Goal: Task Accomplishment & Management: Manage account settings

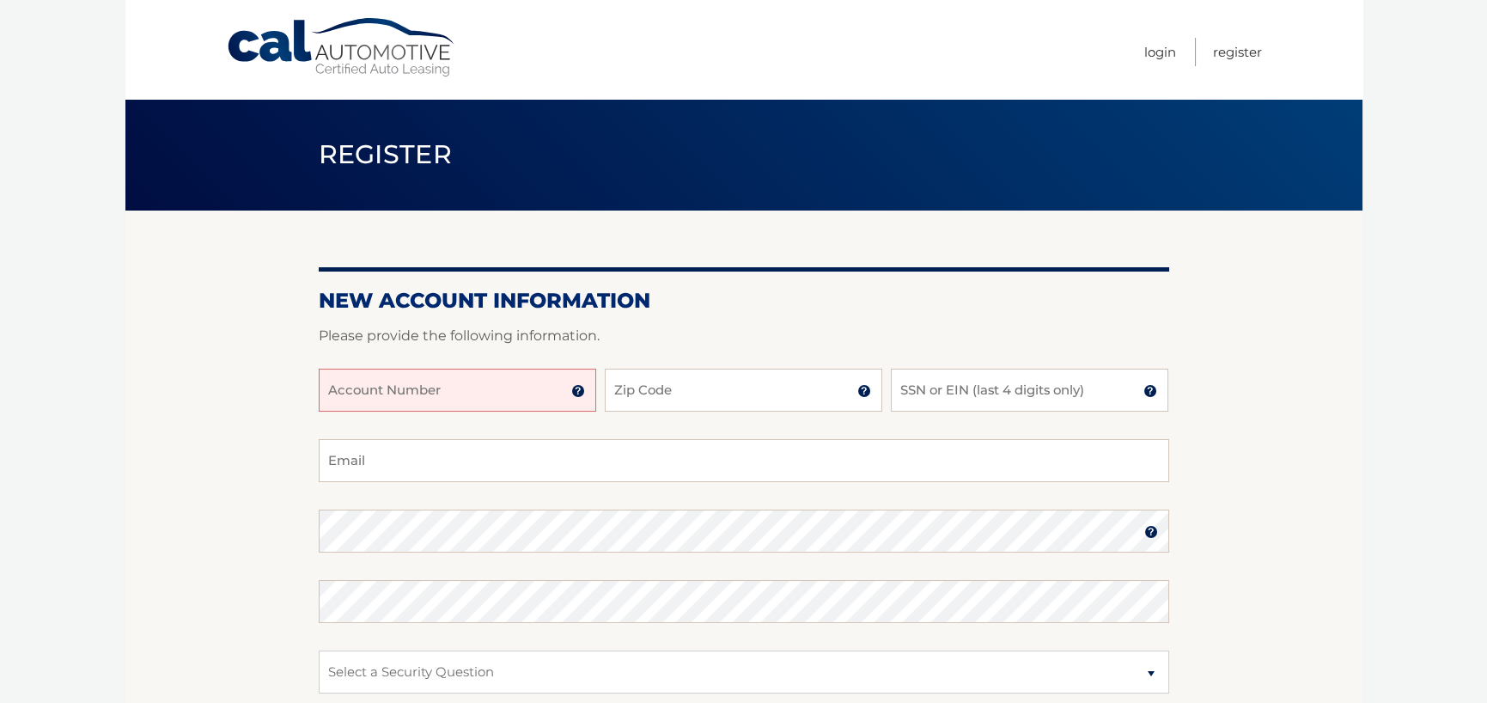
click at [448, 400] on input "Account Number" at bounding box center [458, 390] width 278 height 43
type input "44456017505"
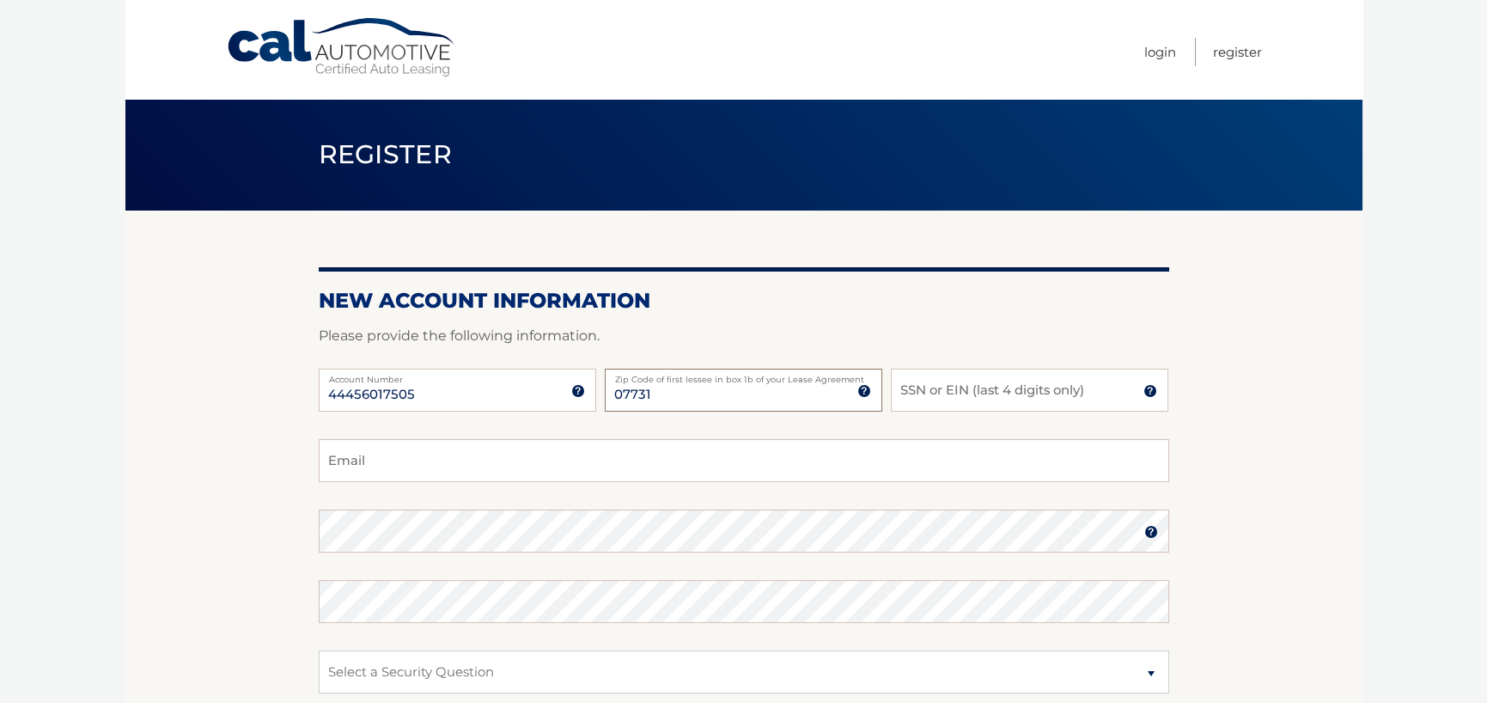
type input "07731"
type input "4918"
type input "em_coughlan@yahoo.com"
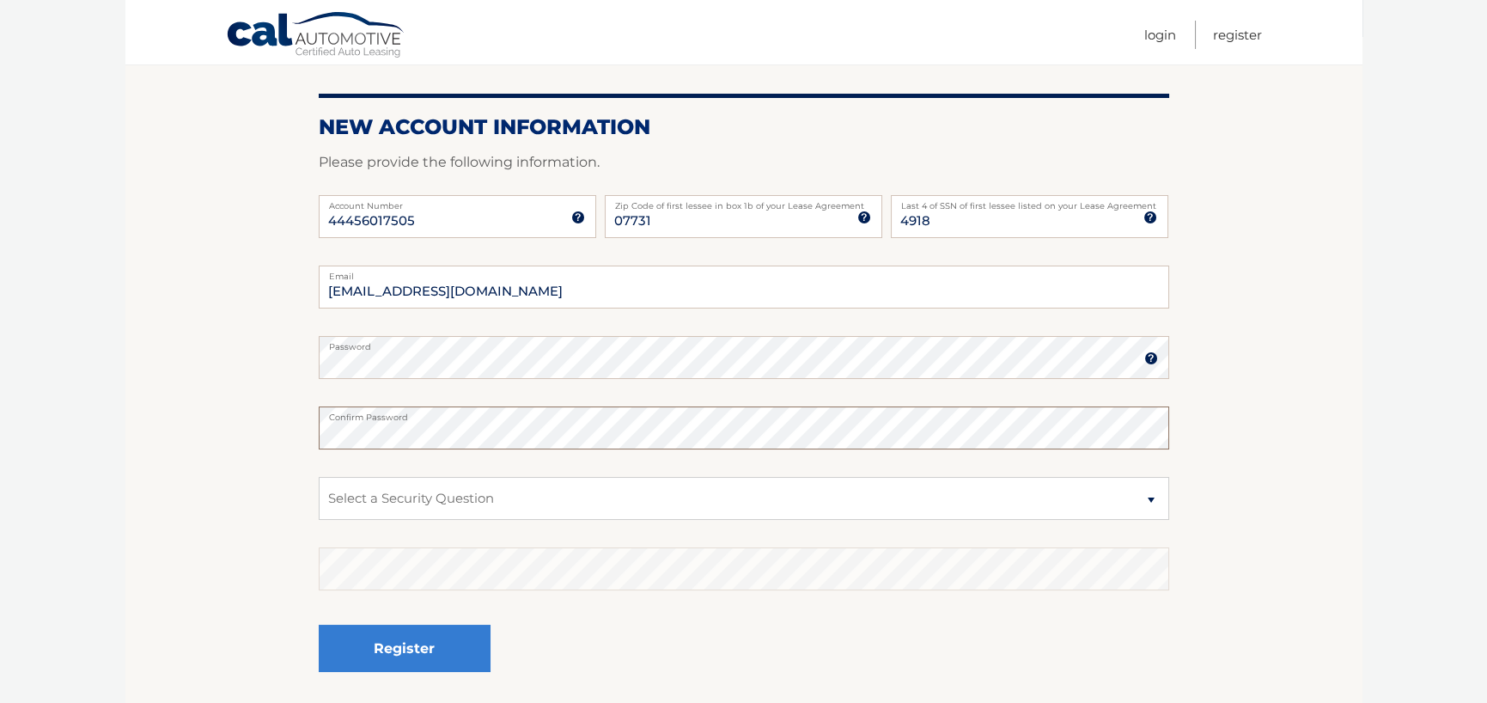
scroll to position [308, 0]
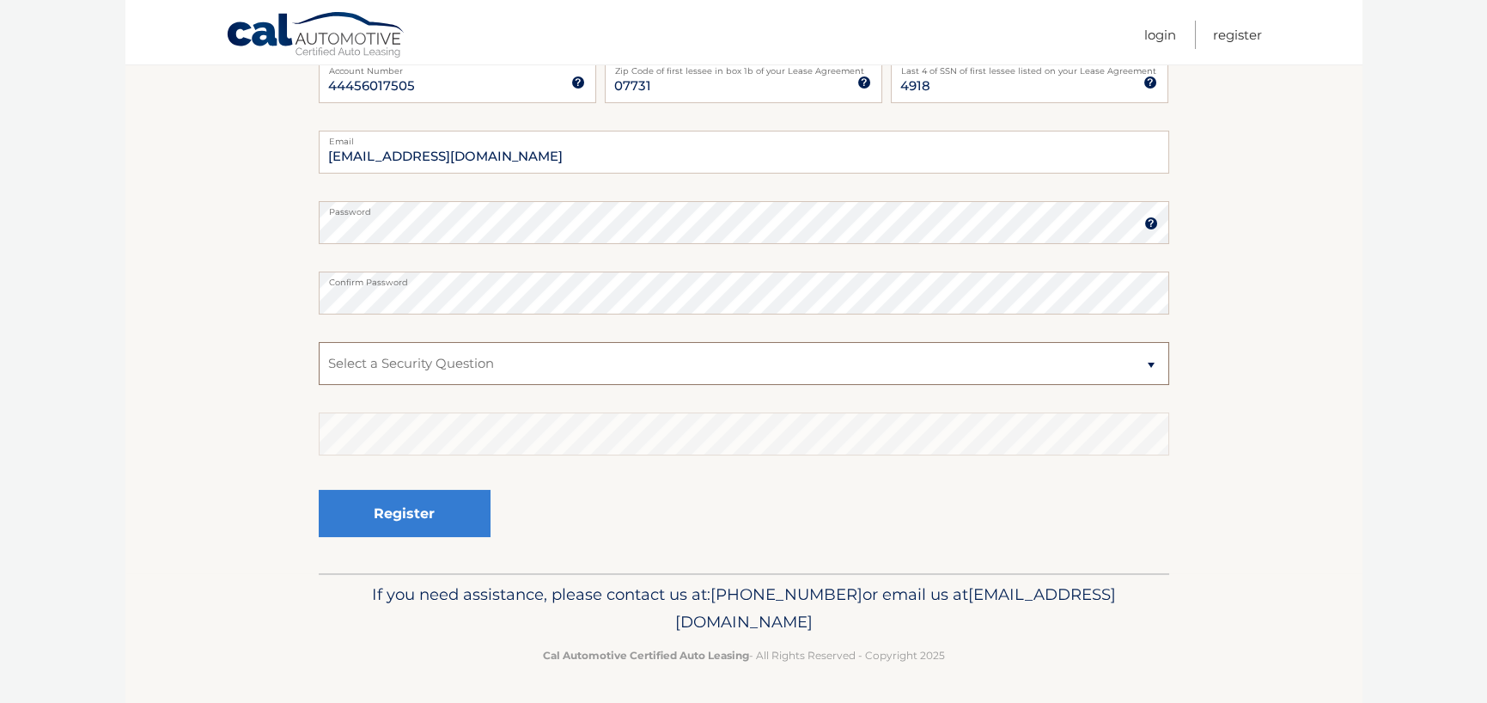
click at [461, 380] on select "Select a Security Question What was the name of your elementary school? What is…" at bounding box center [744, 363] width 851 height 43
select select "2"
click at [319, 342] on select "Select a Security Question What was the name of your elementary school? What is…" at bounding box center [744, 363] width 851 height 43
click at [425, 526] on button "Register" at bounding box center [405, 513] width 172 height 47
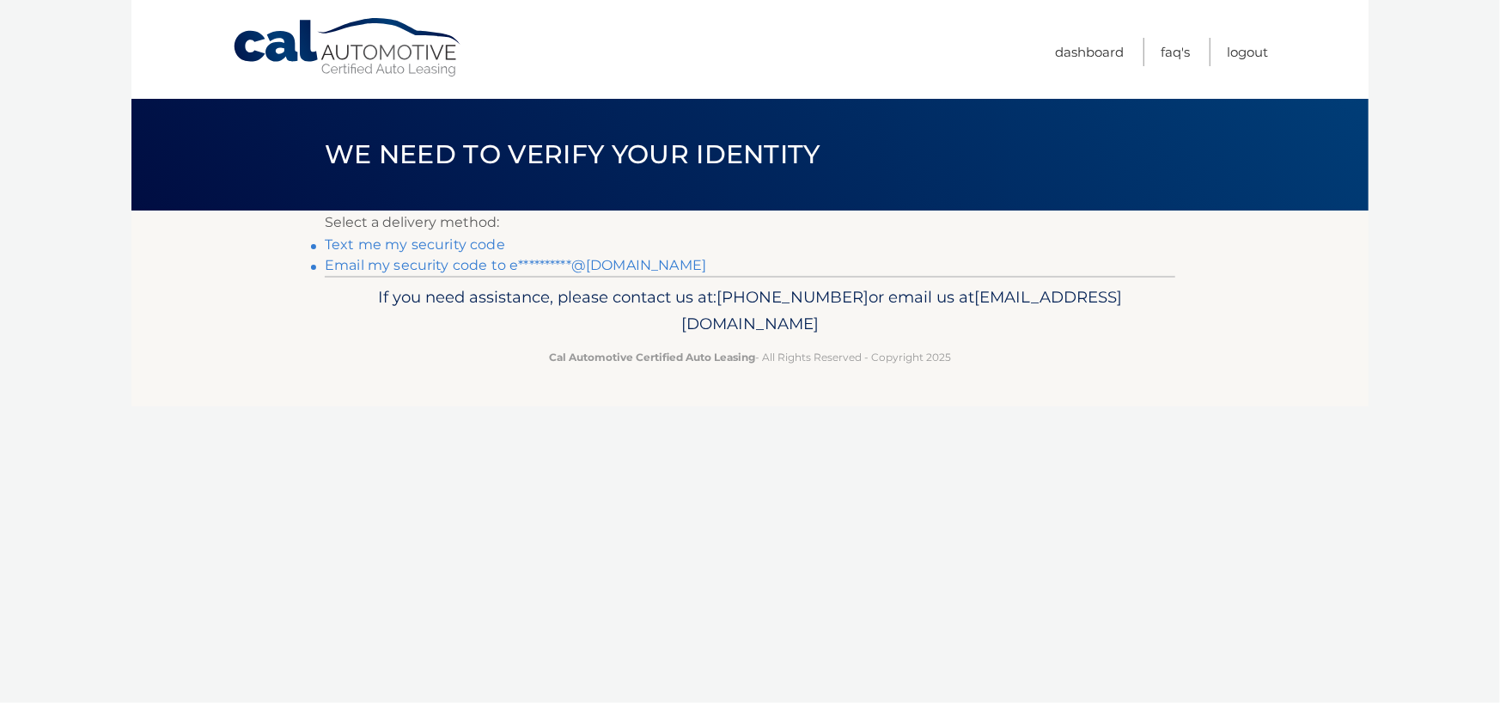
click at [473, 241] on link "Text me my security code" at bounding box center [415, 244] width 180 height 16
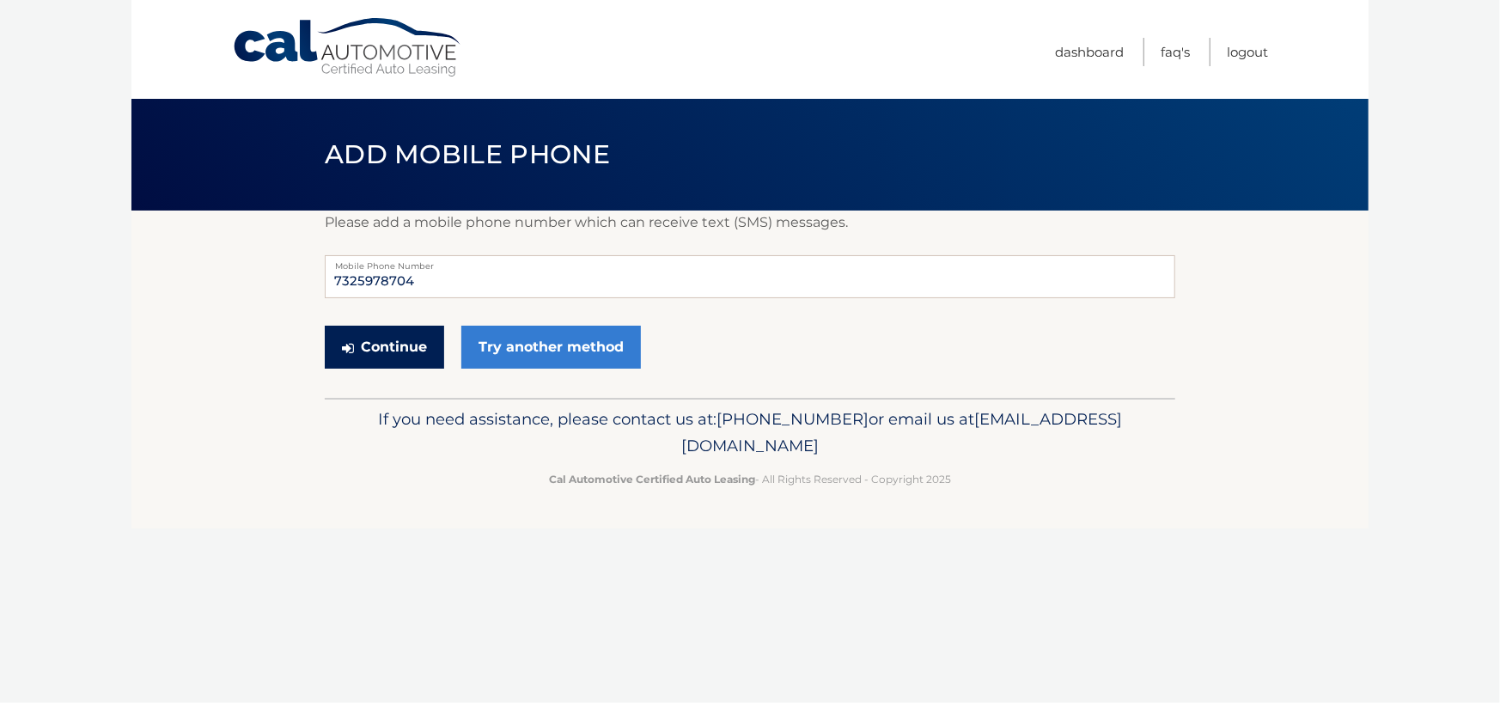
click at [379, 357] on button "Continue" at bounding box center [384, 347] width 119 height 43
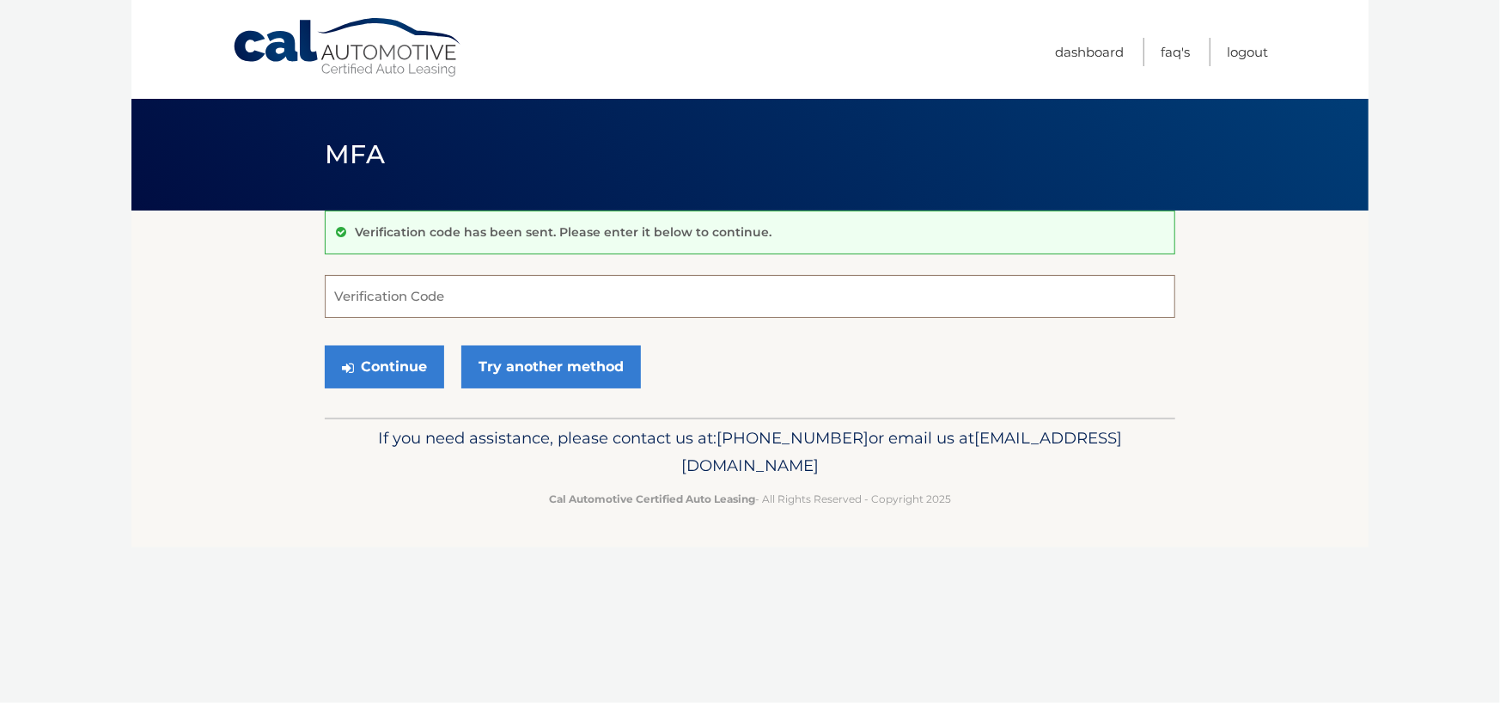
click at [424, 288] on input "Verification Code" at bounding box center [750, 296] width 851 height 43
type input "826939"
click at [325, 345] on button "Continue" at bounding box center [384, 366] width 119 height 43
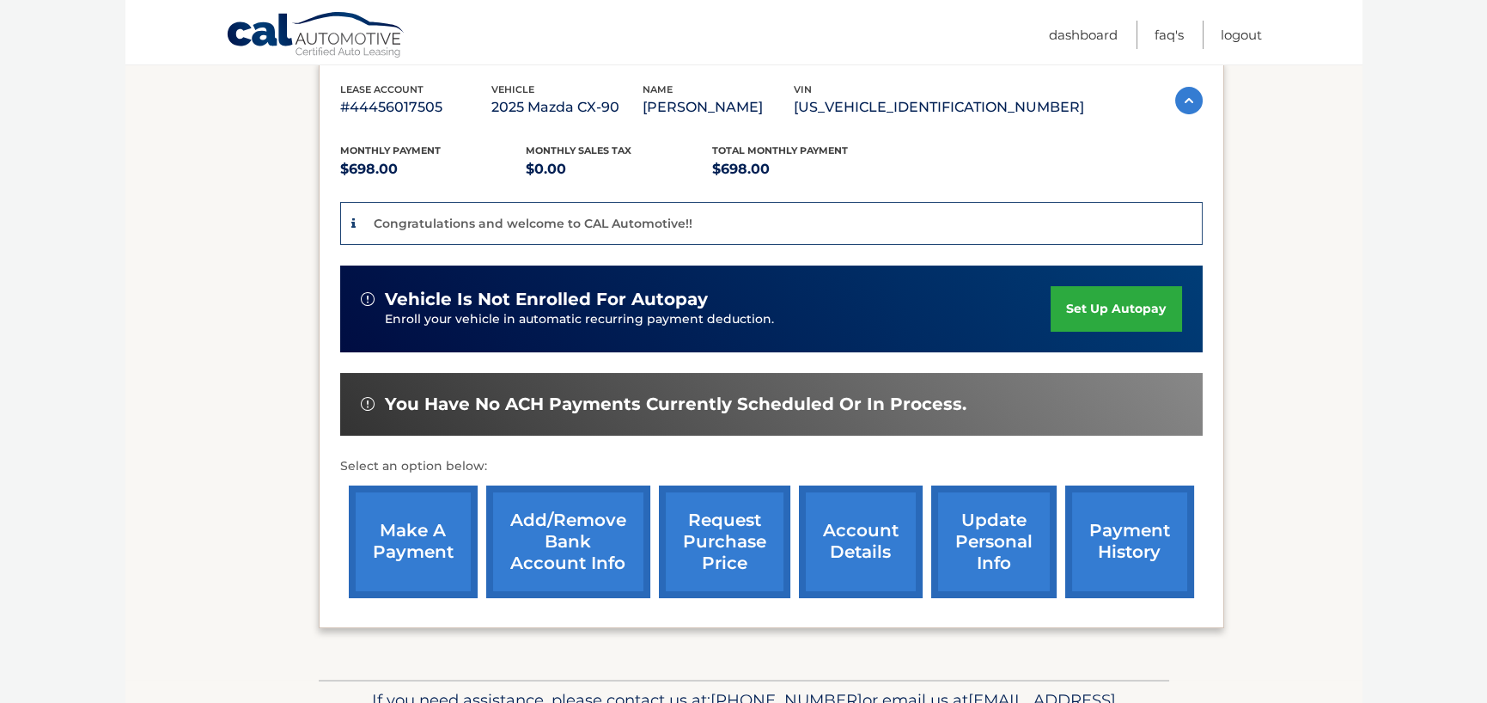
scroll to position [258, 0]
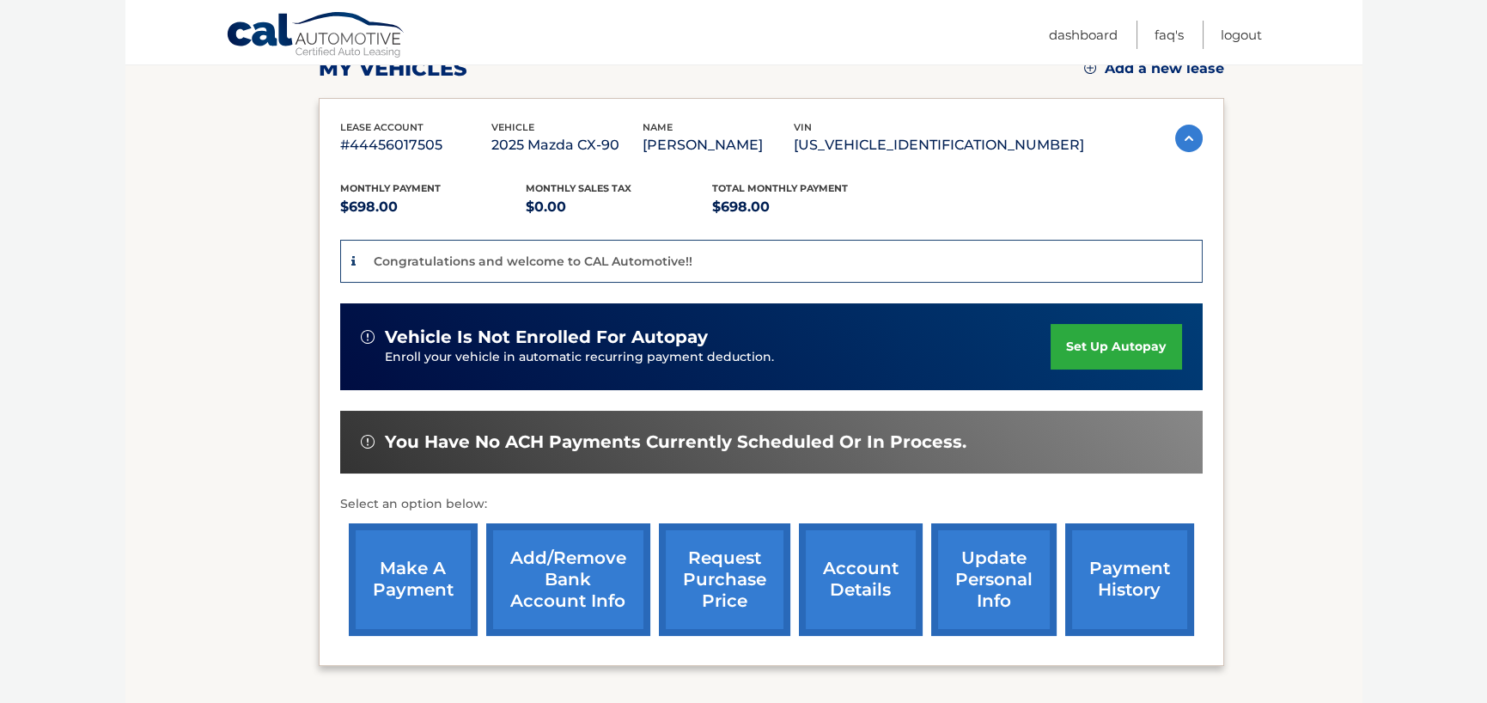
click at [1121, 332] on link "set up autopay" at bounding box center [1116, 347] width 131 height 46
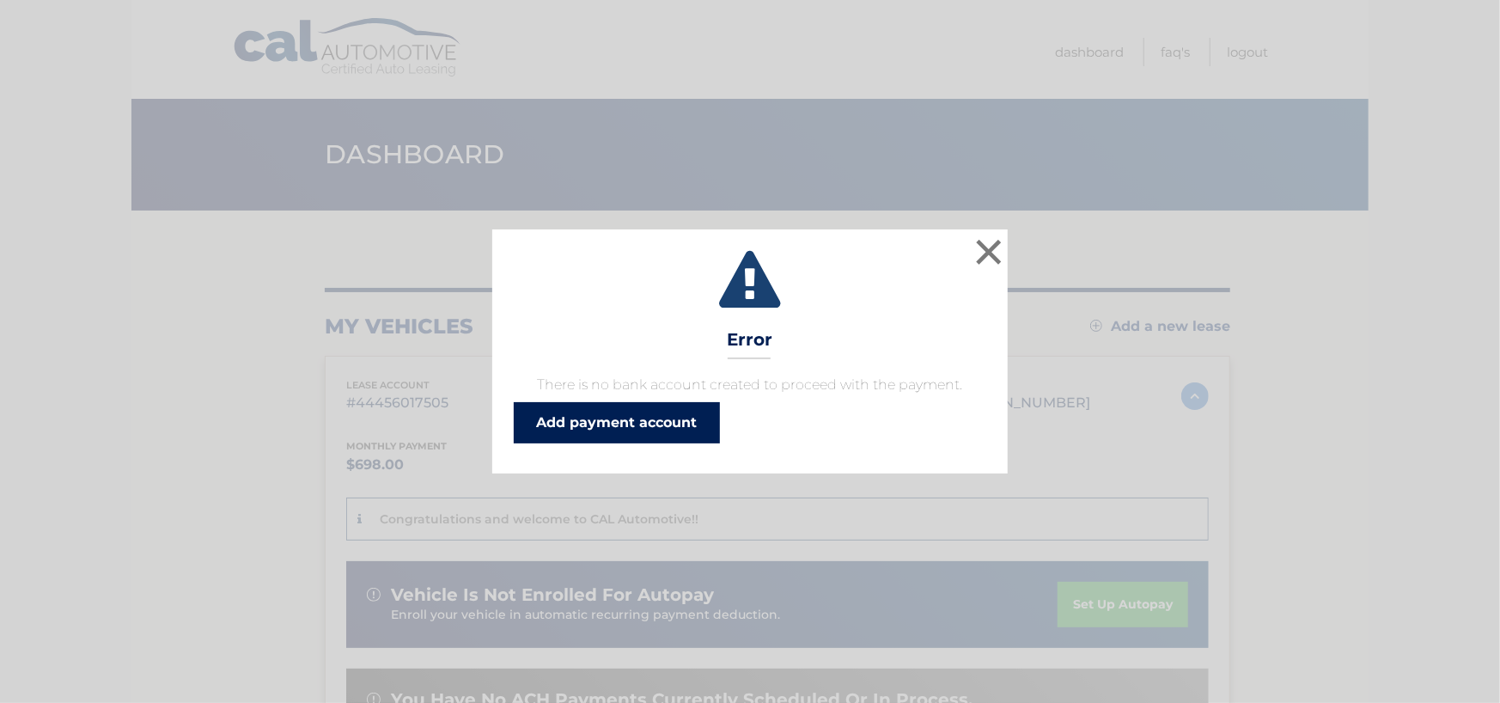
click at [648, 429] on link "Add payment account" at bounding box center [617, 422] width 206 height 41
click at [976, 249] on button "×" at bounding box center [989, 252] width 34 height 34
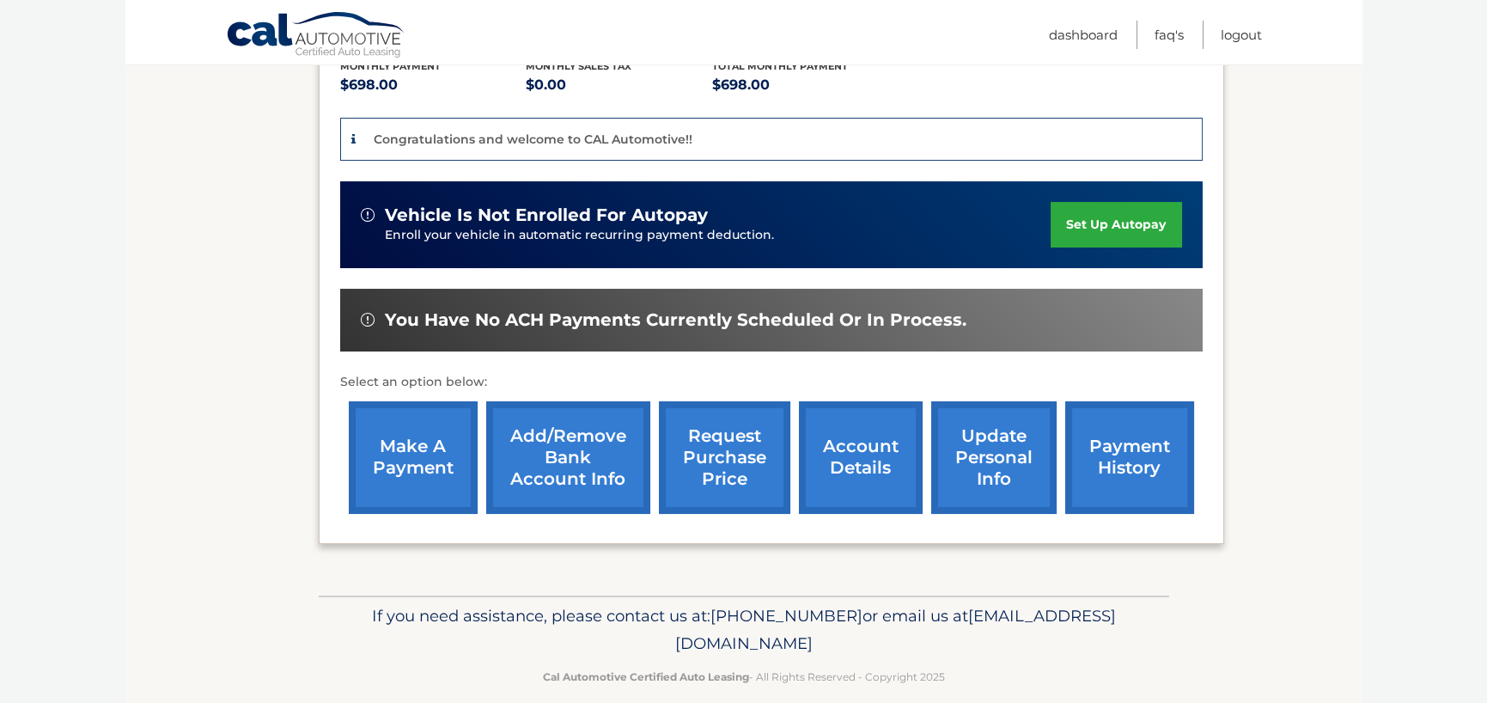
scroll to position [400, 0]
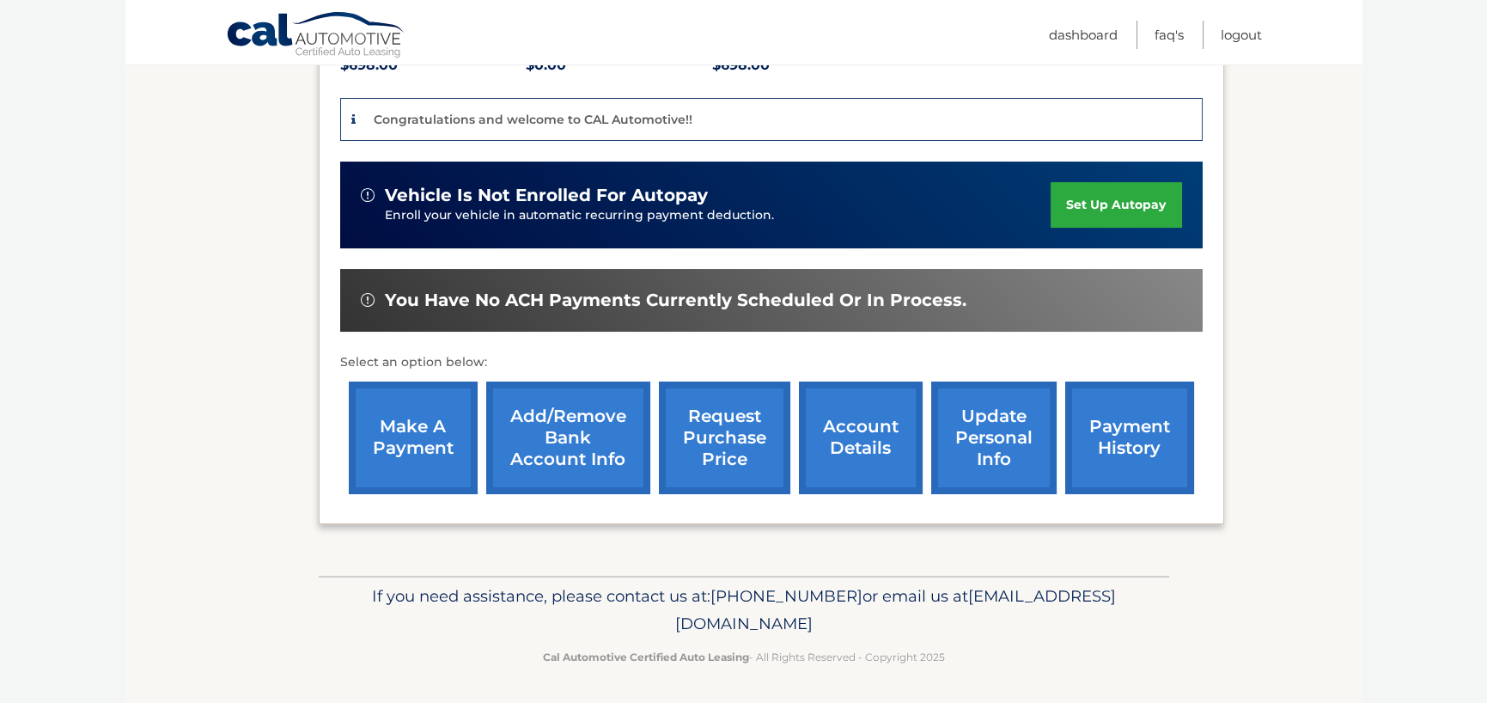
click at [883, 426] on link "account details" at bounding box center [861, 438] width 124 height 113
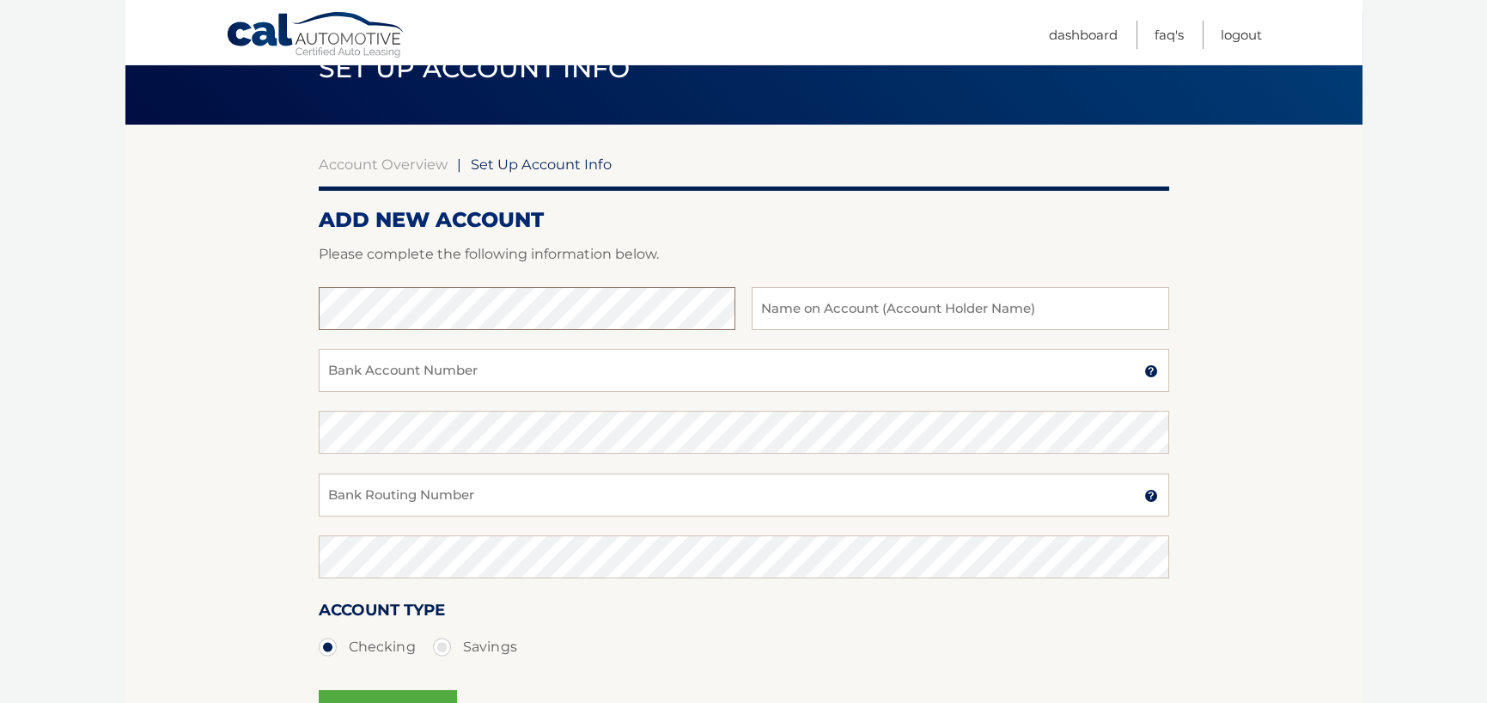
scroll to position [172, 0]
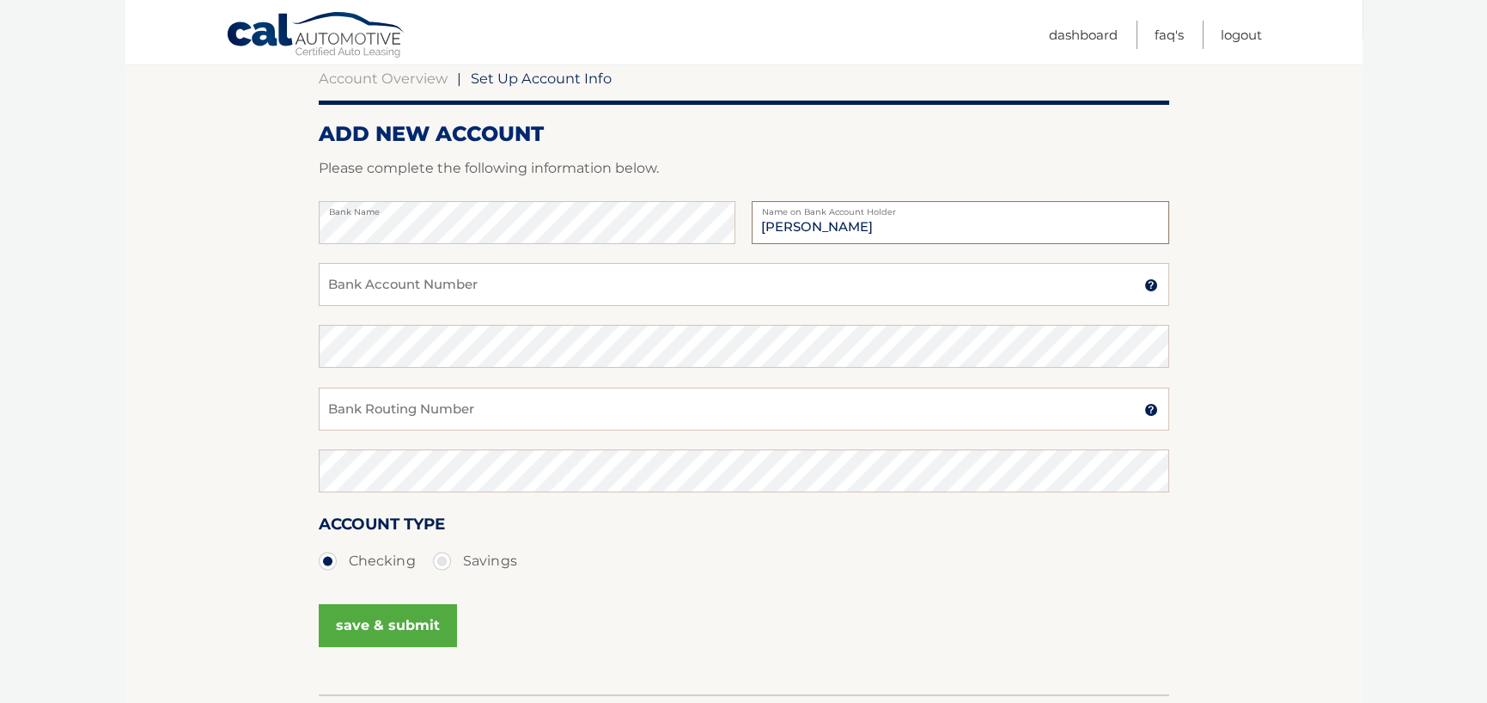
type input "[PERSON_NAME]"
click at [469, 277] on input "Bank Account Number" at bounding box center [744, 284] width 851 height 43
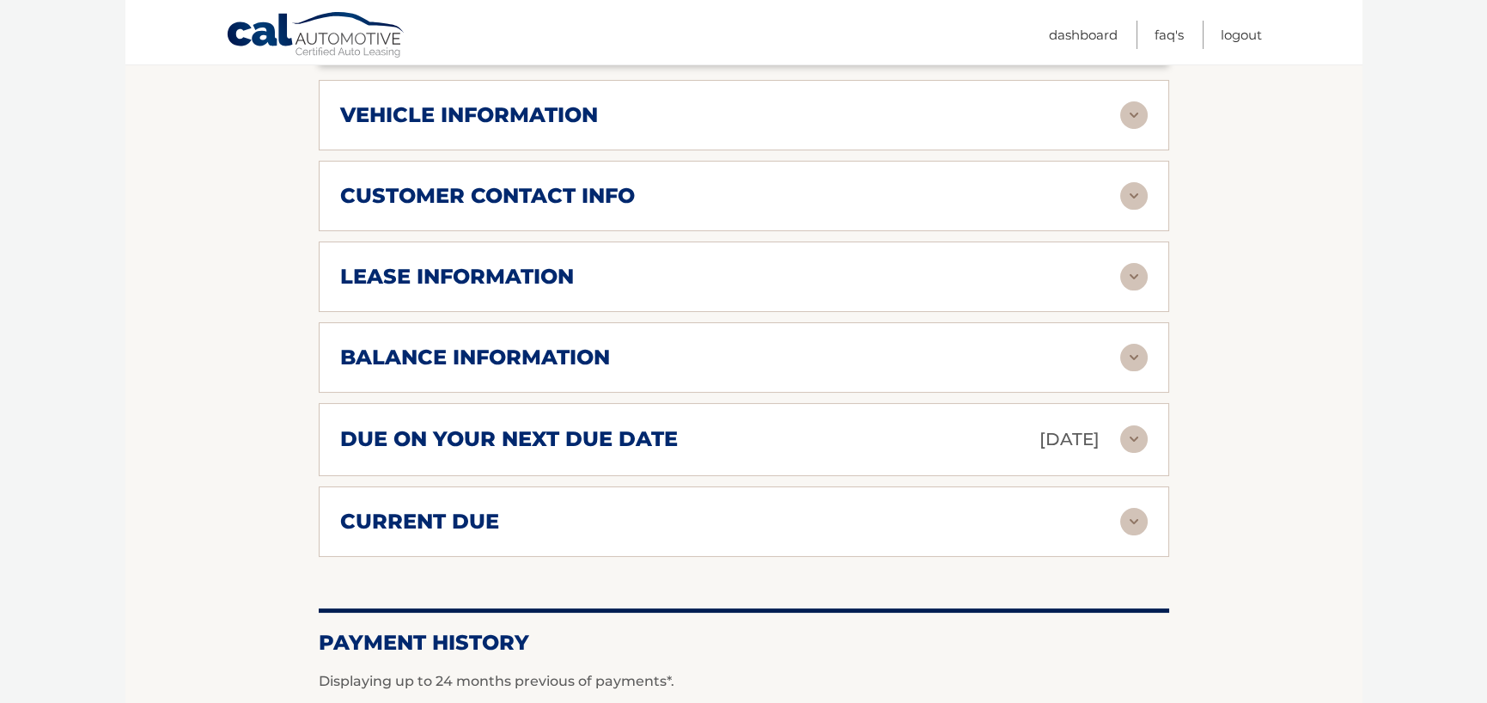
scroll to position [859, 0]
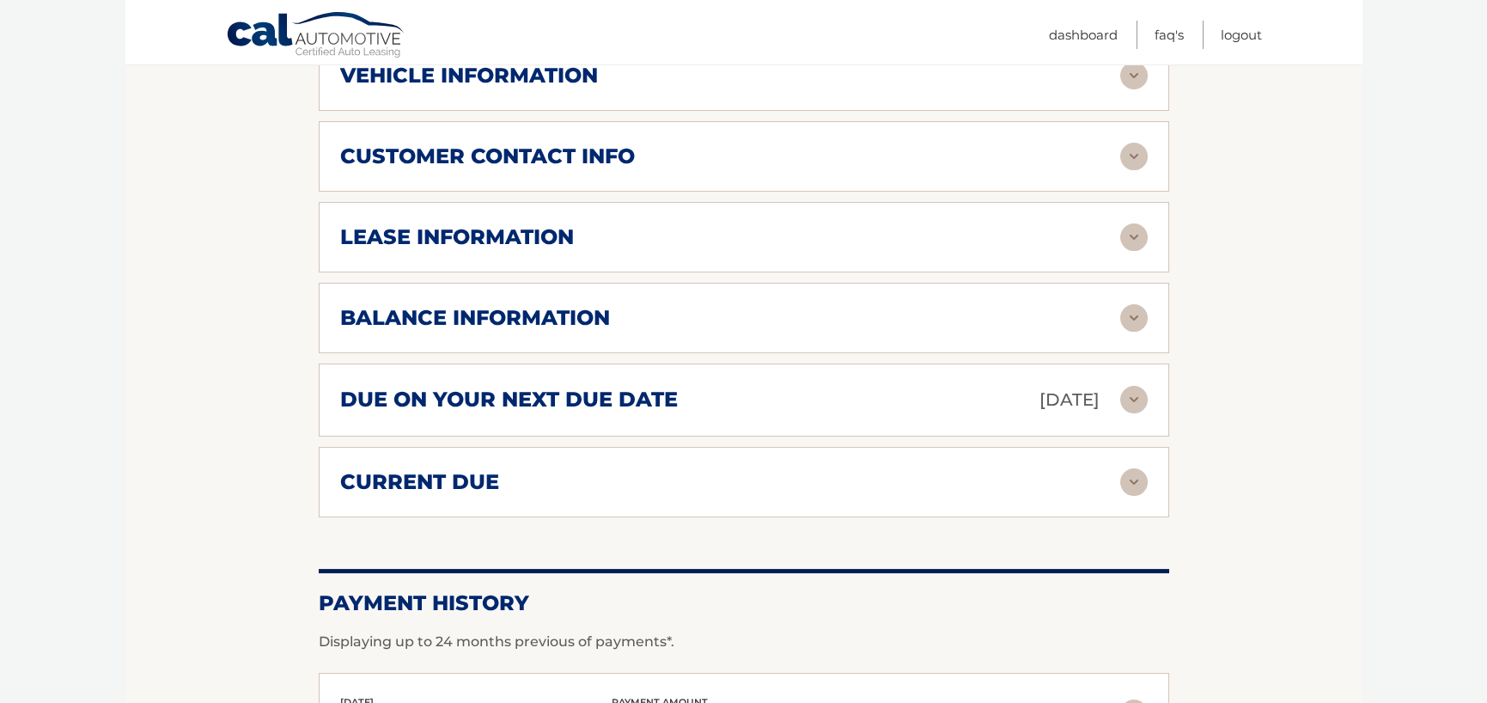
click at [1129, 236] on img at bounding box center [1134, 236] width 27 height 27
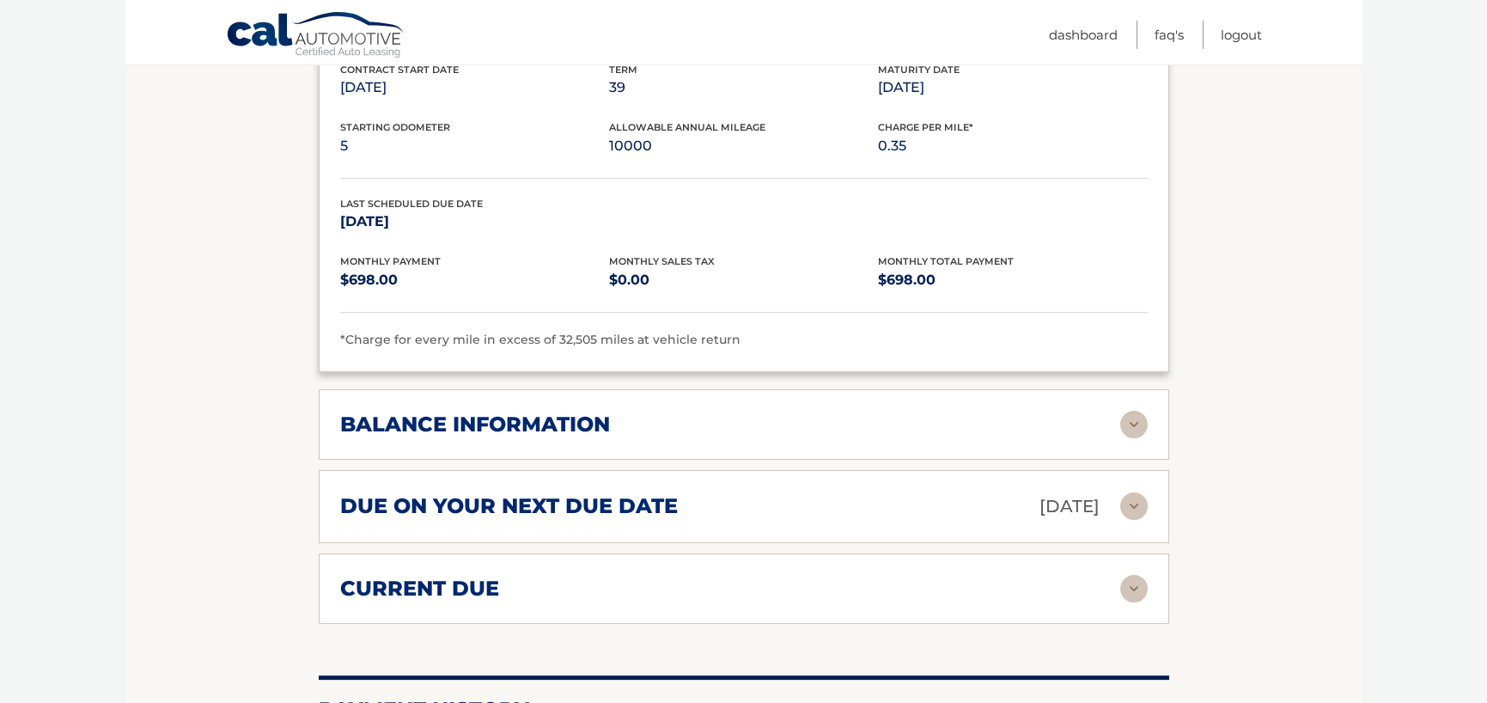
scroll to position [1117, 0]
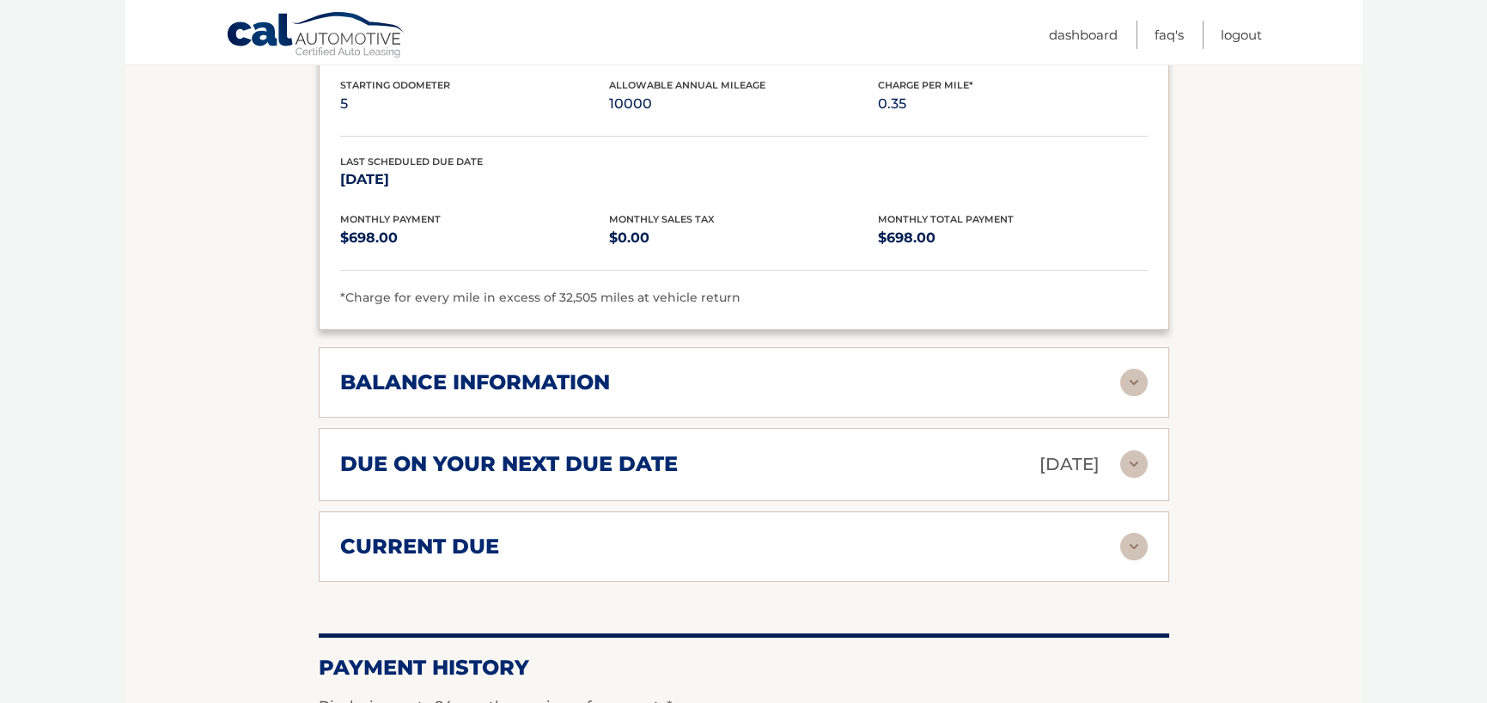
click at [1122, 382] on img at bounding box center [1134, 382] width 27 height 27
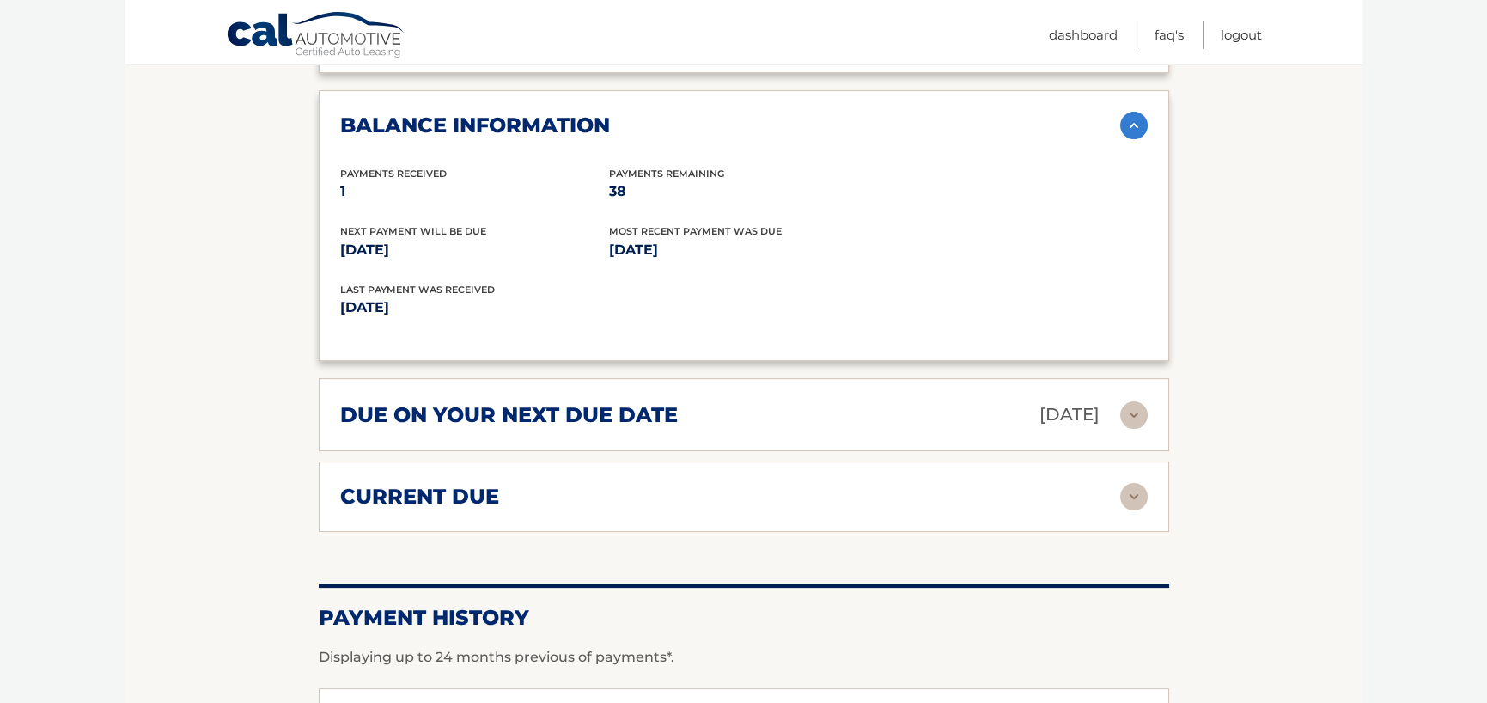
scroll to position [1375, 0]
click at [1129, 406] on img at bounding box center [1134, 413] width 27 height 27
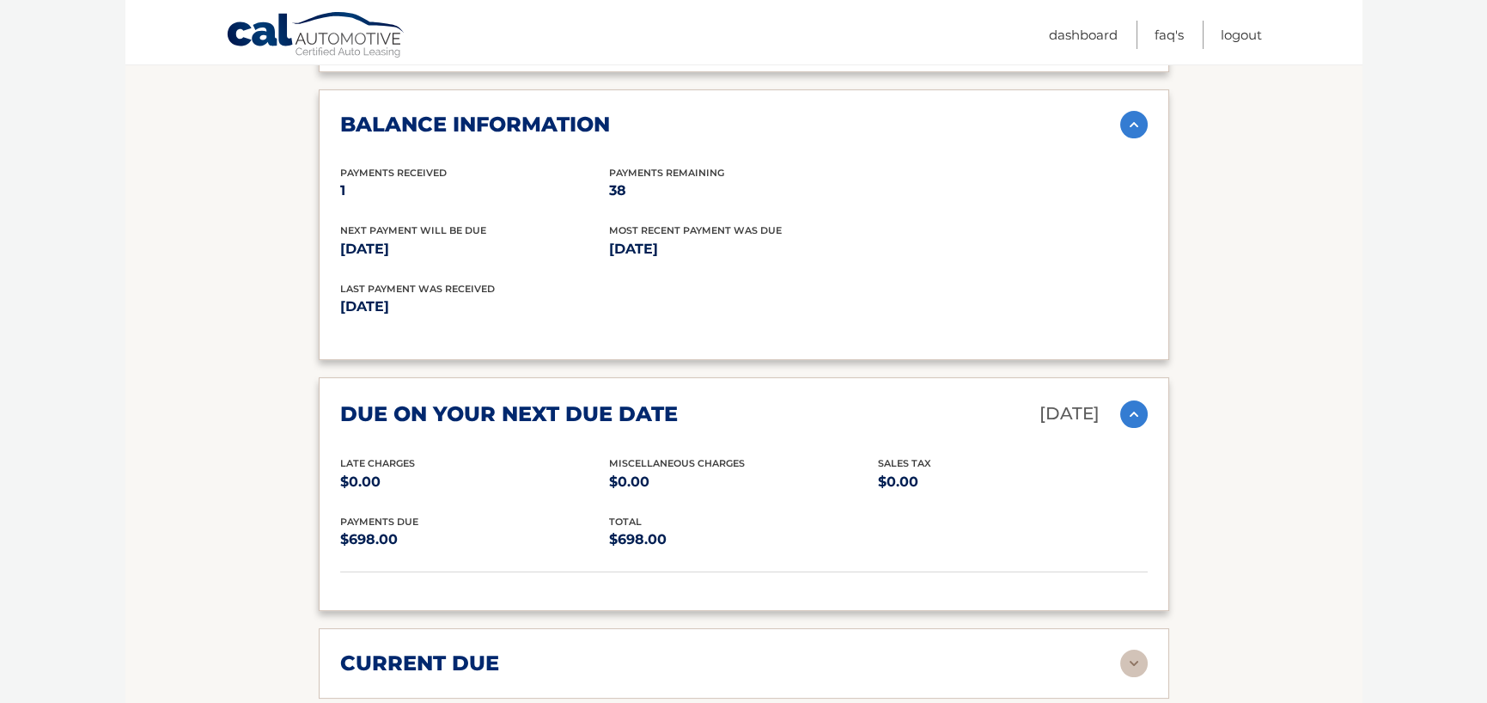
click at [1129, 406] on img at bounding box center [1134, 413] width 27 height 27
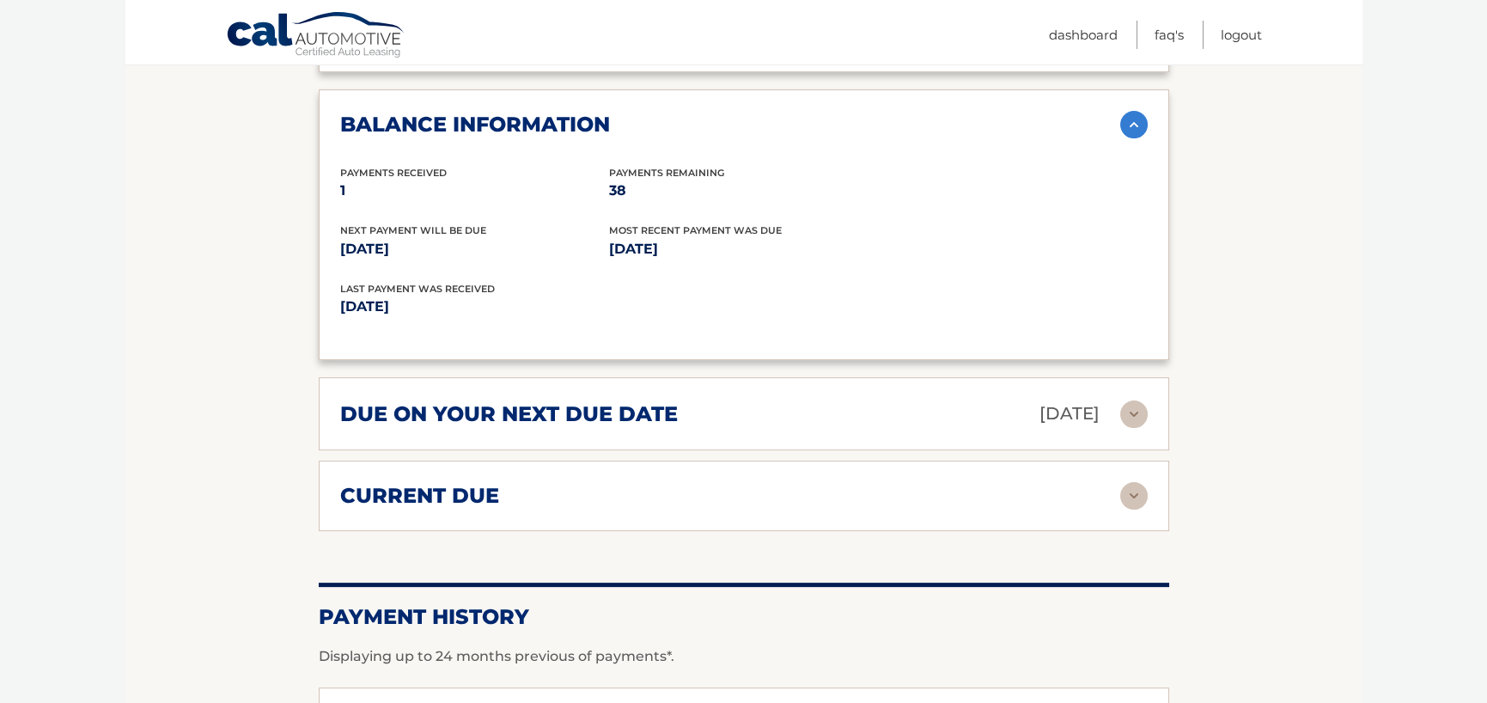
click at [1129, 404] on img at bounding box center [1134, 413] width 27 height 27
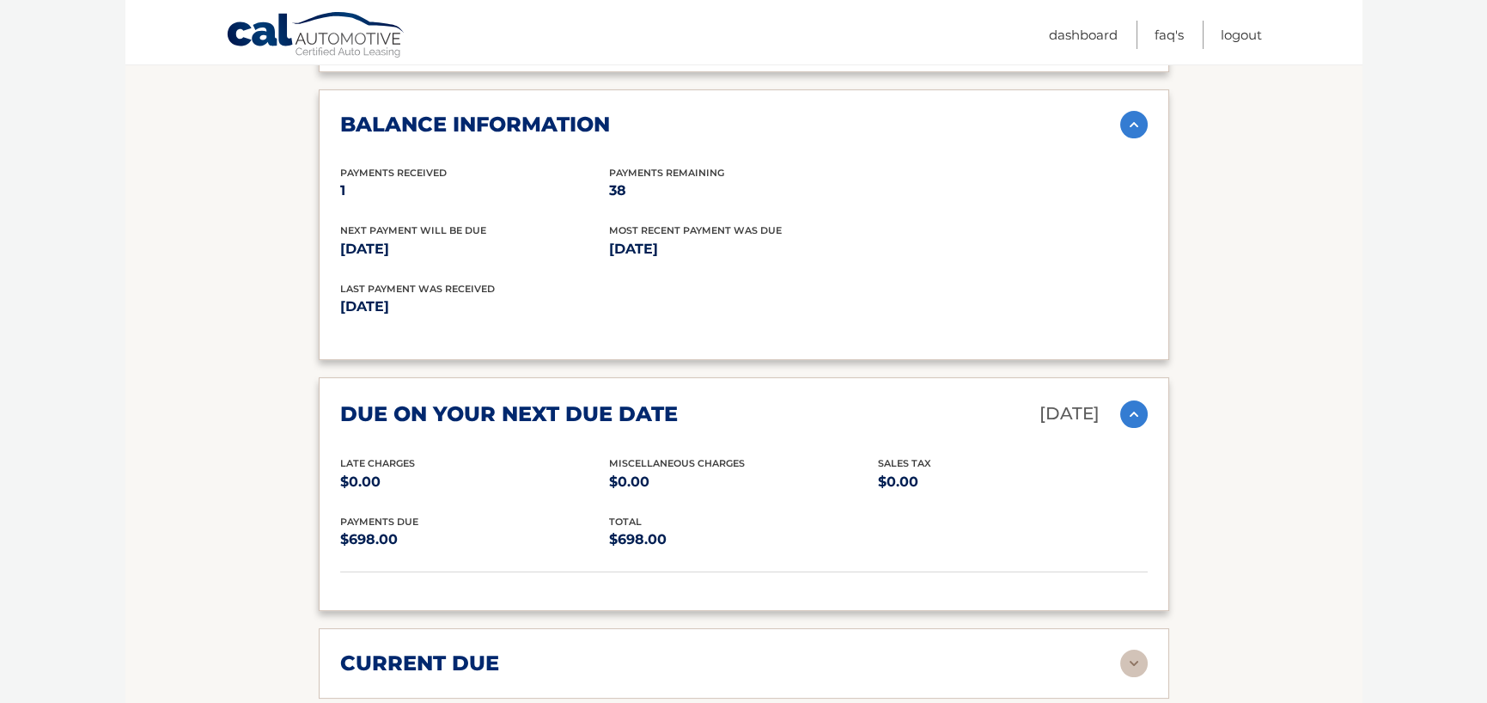
click at [1134, 650] on img at bounding box center [1134, 663] width 27 height 27
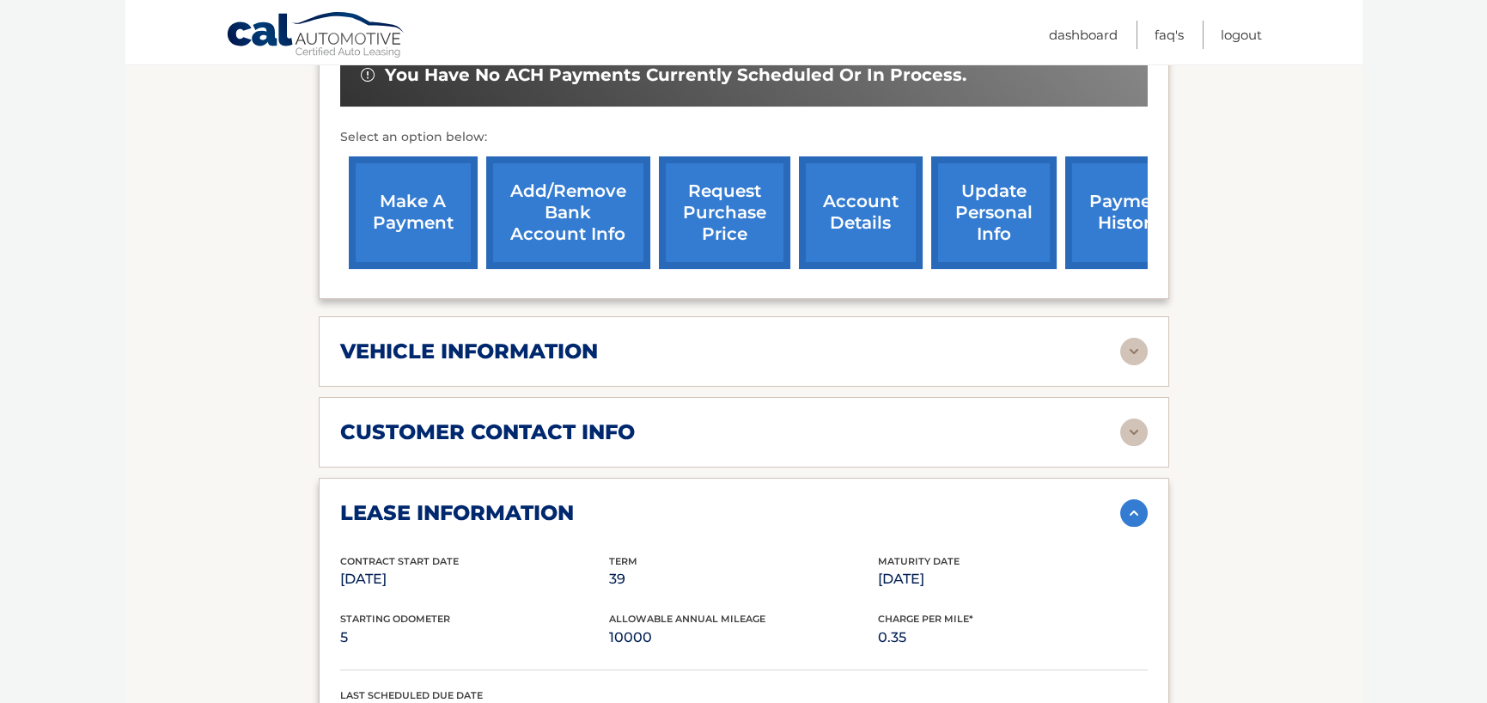
scroll to position [566, 0]
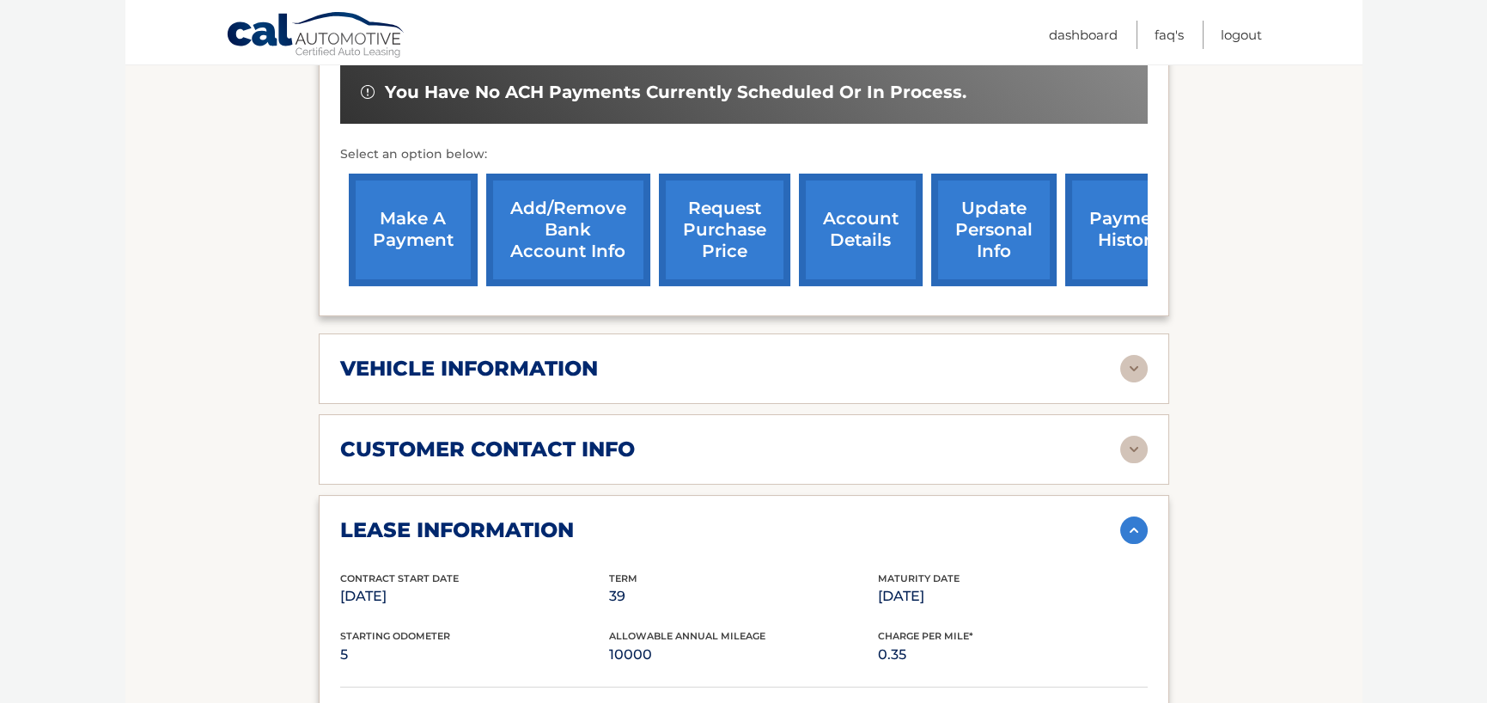
click at [1128, 448] on img at bounding box center [1134, 449] width 27 height 27
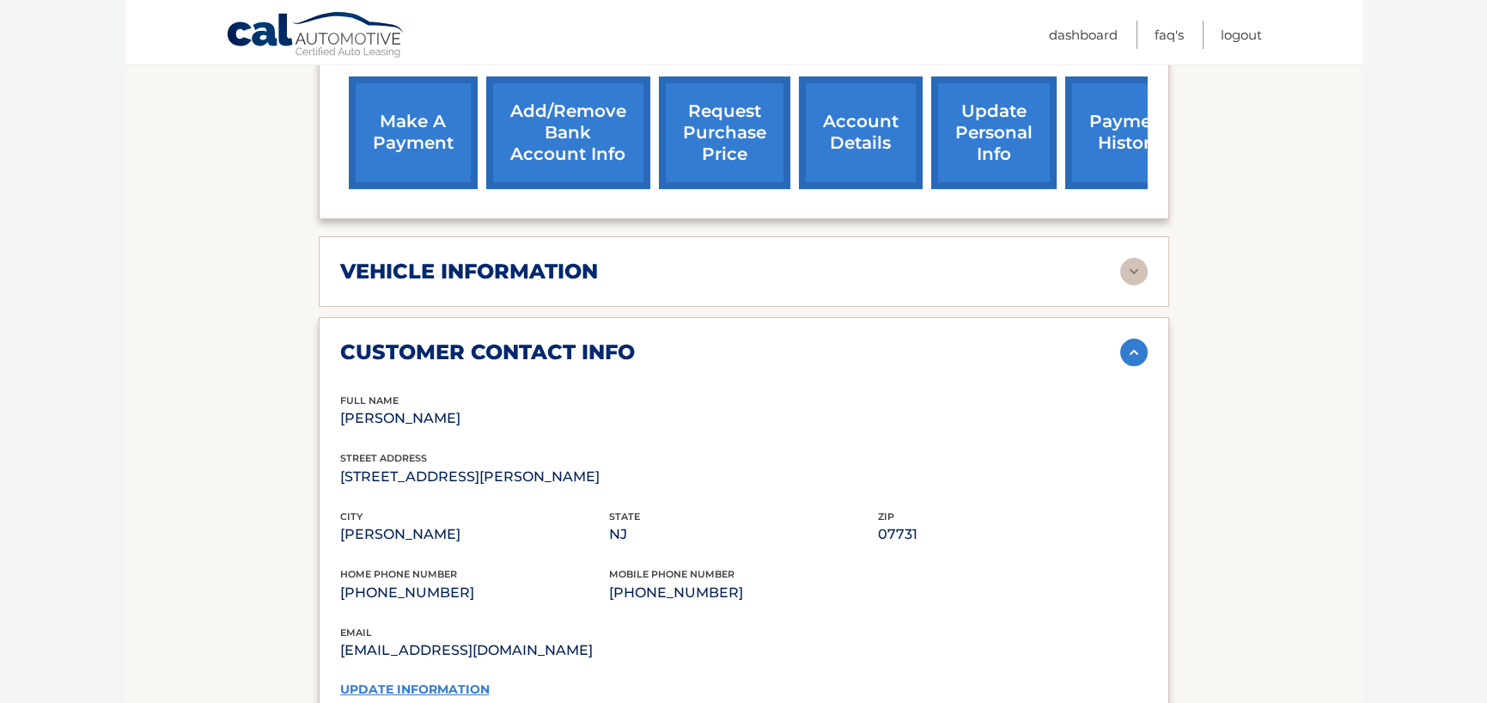
scroll to position [738, 0]
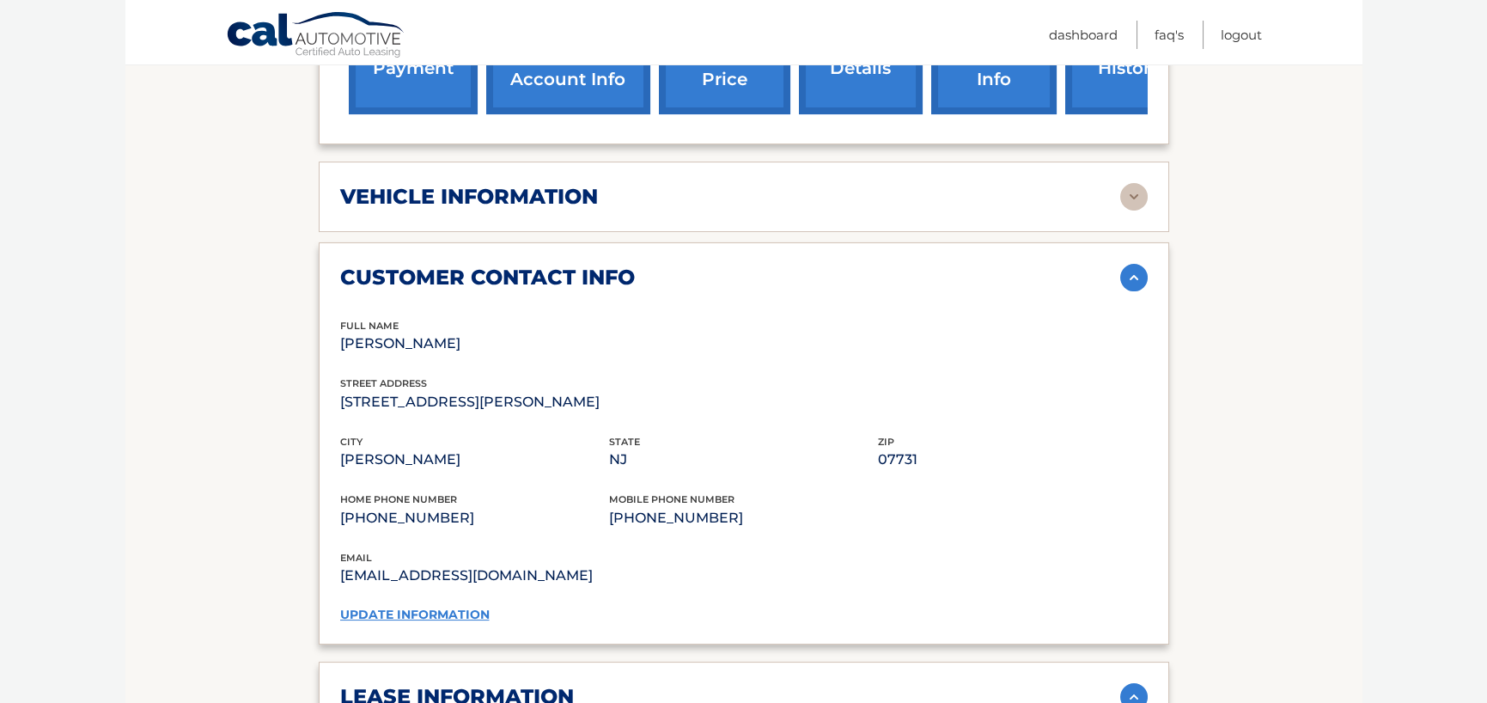
click at [1139, 187] on img at bounding box center [1134, 196] width 27 height 27
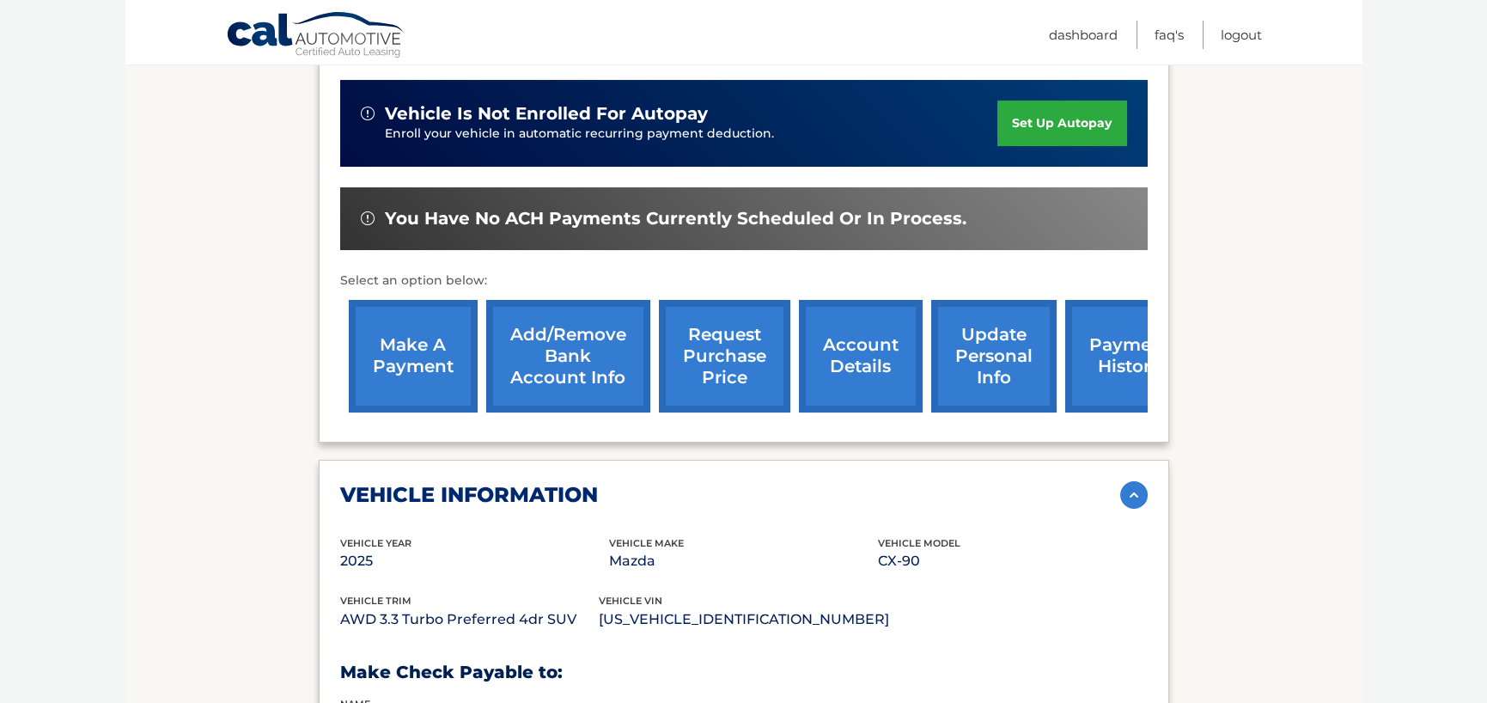
scroll to position [480, 0]
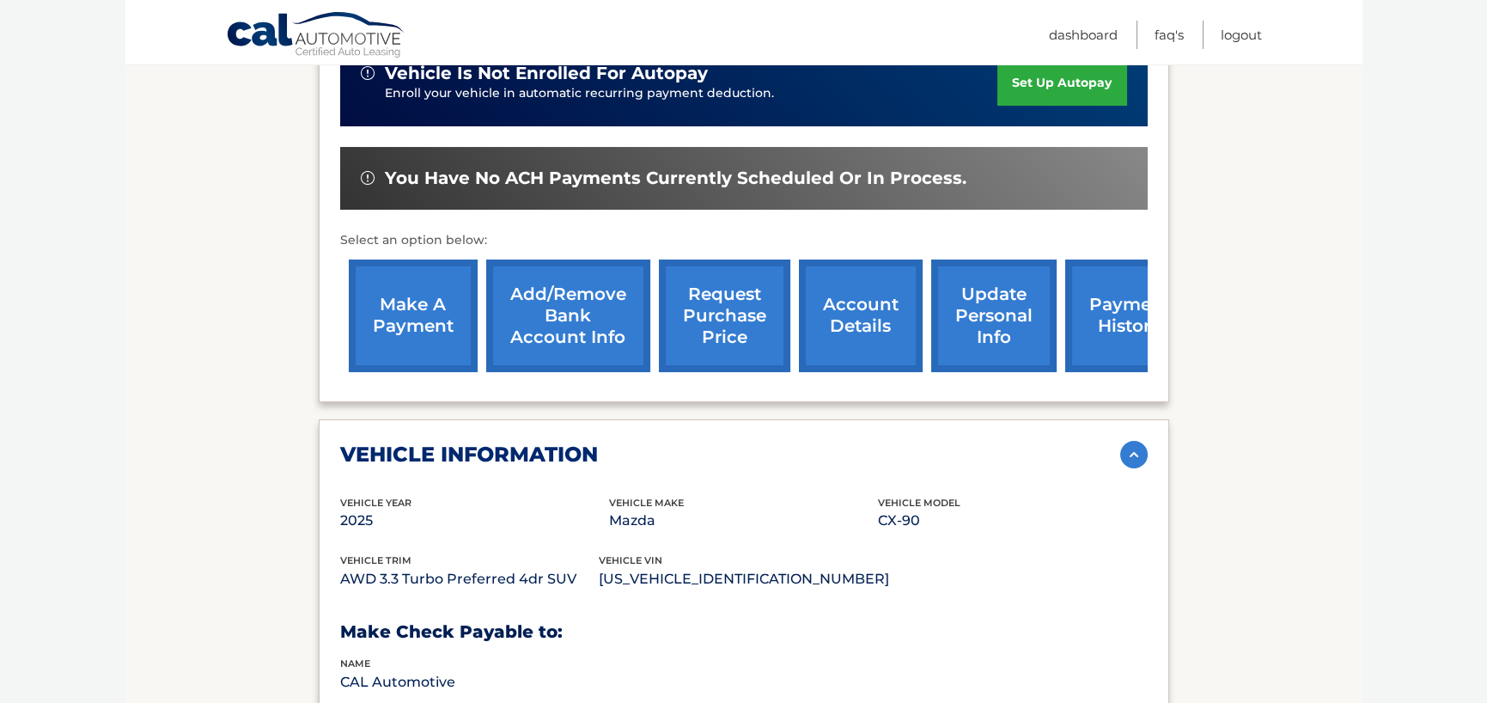
click at [362, 336] on link "make a payment" at bounding box center [413, 316] width 129 height 113
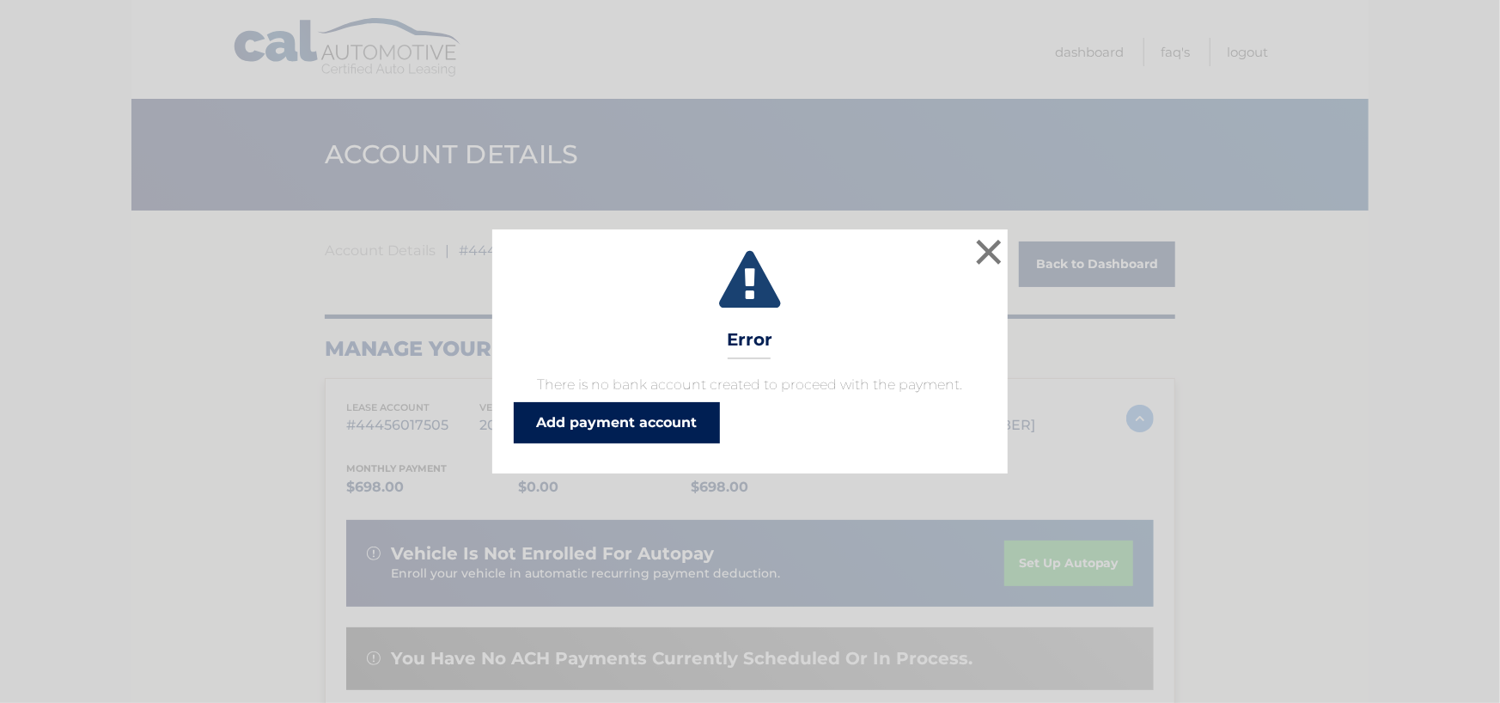
click at [666, 437] on link "Add payment account" at bounding box center [617, 422] width 206 height 41
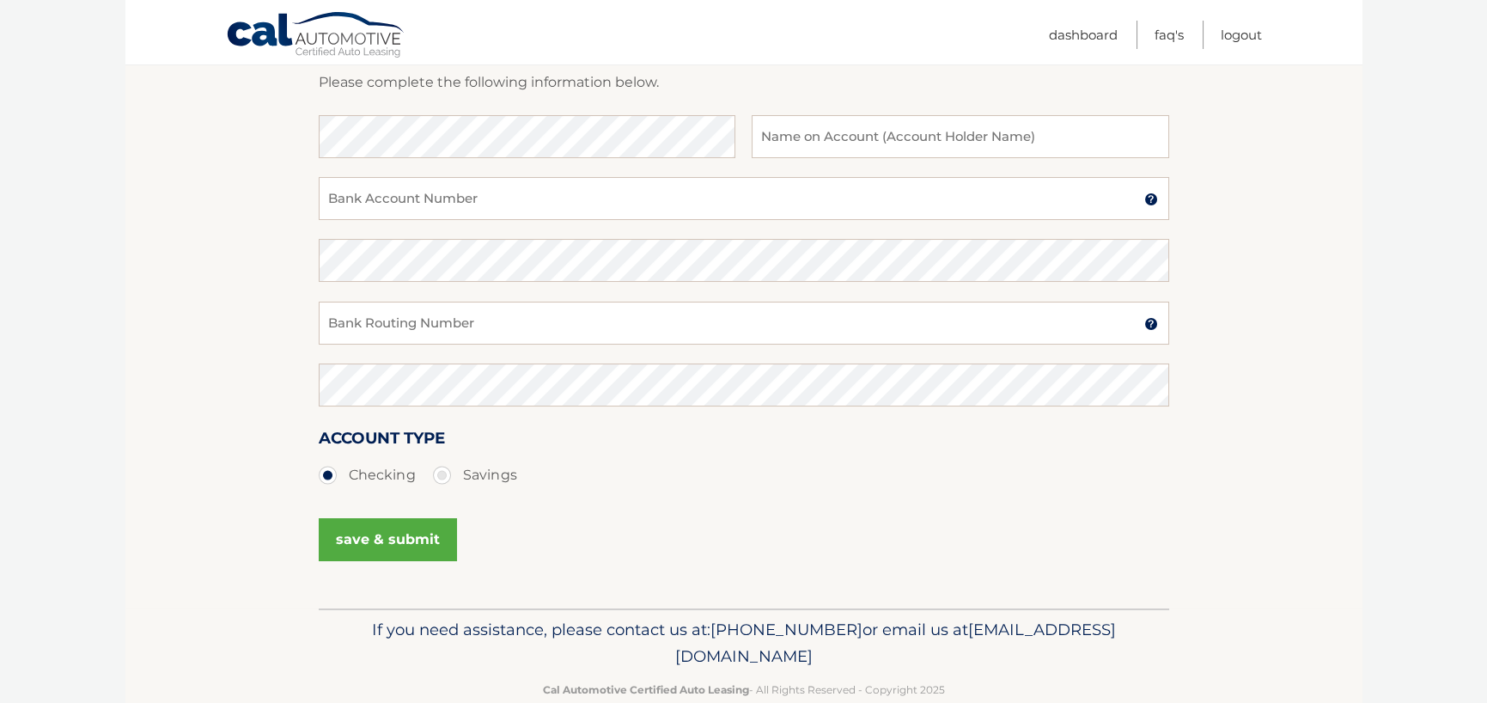
scroll to position [86, 0]
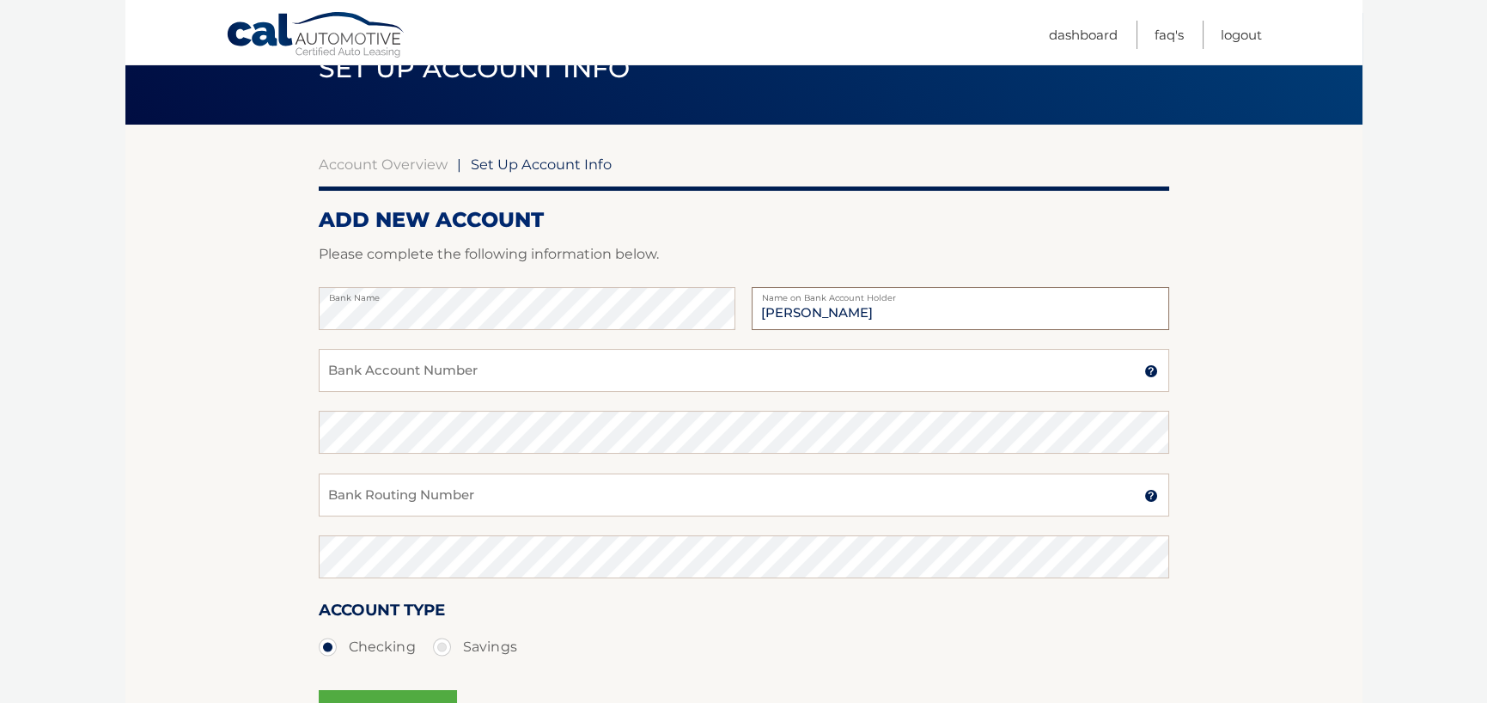
type input "[PERSON_NAME]"
click at [386, 351] on input "Bank Account Number" at bounding box center [744, 370] width 851 height 43
type input "8052004974"
click at [405, 482] on input "Bank Routing Number" at bounding box center [744, 494] width 851 height 43
type input "031207607"
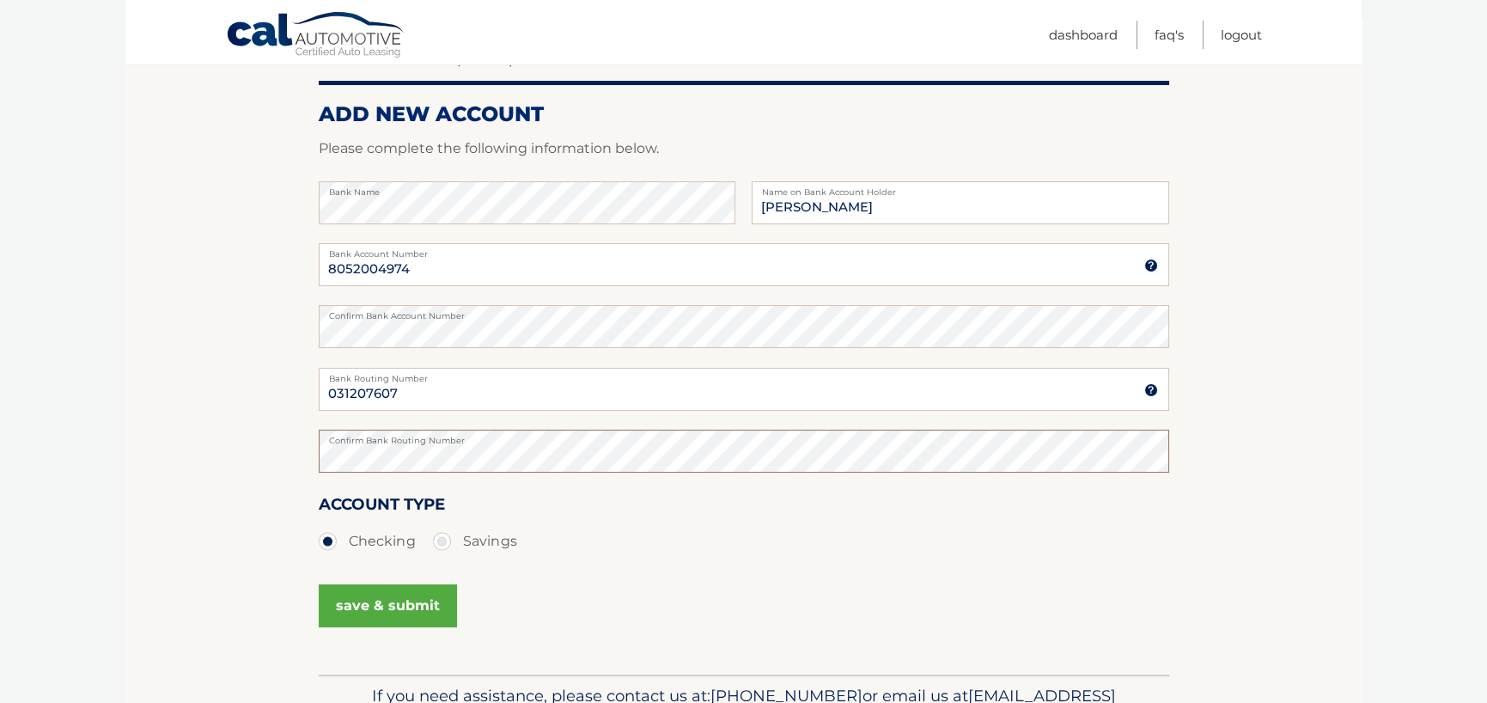
scroll to position [258, 0]
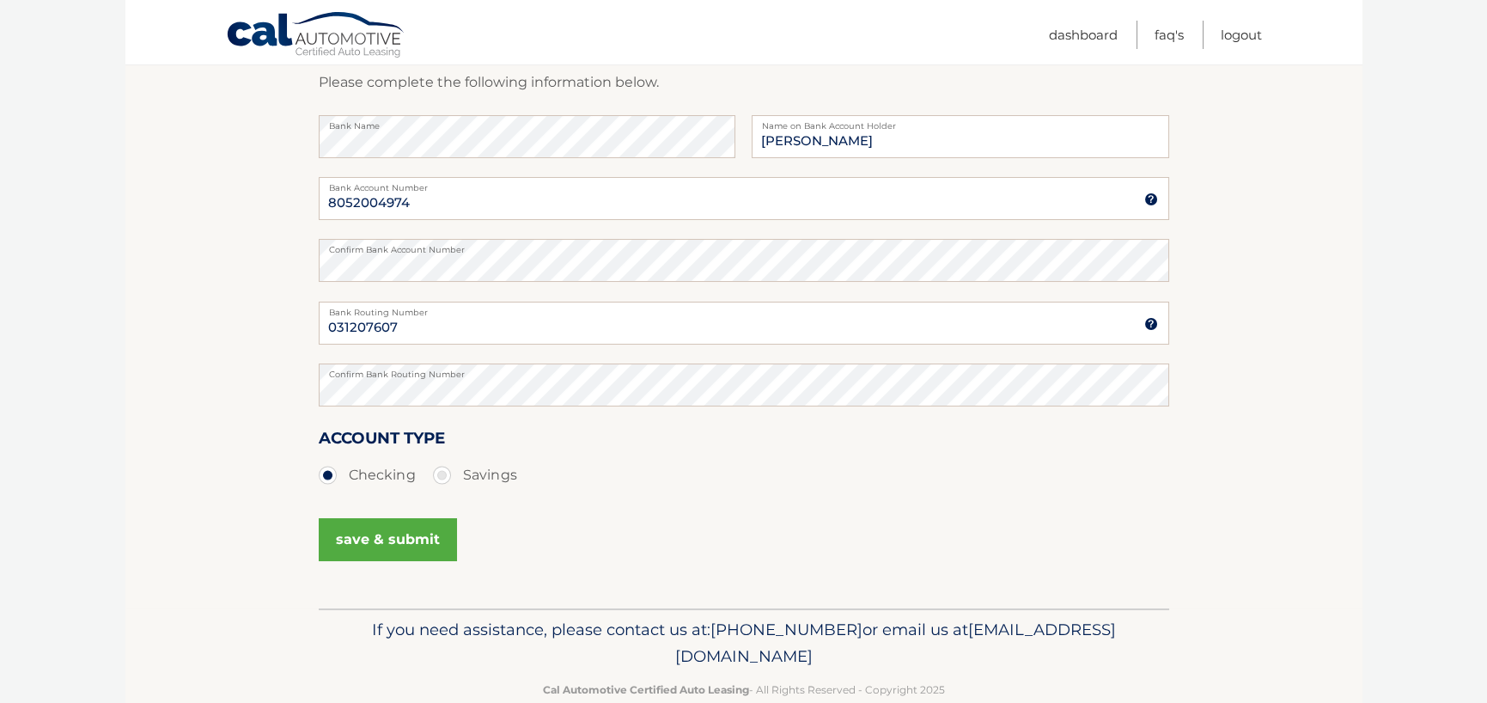
click at [392, 544] on button "save & submit" at bounding box center [388, 539] width 138 height 43
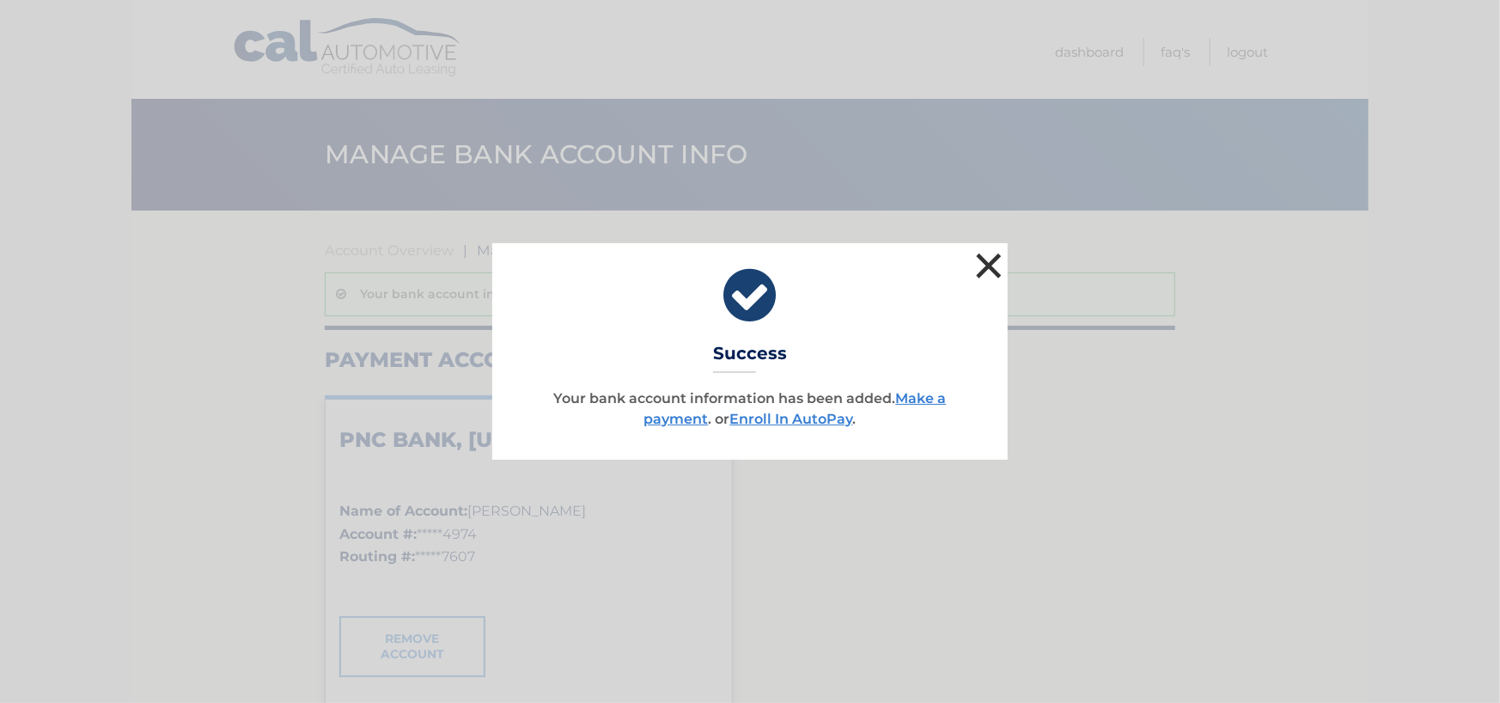
click at [989, 265] on button "×" at bounding box center [989, 265] width 34 height 34
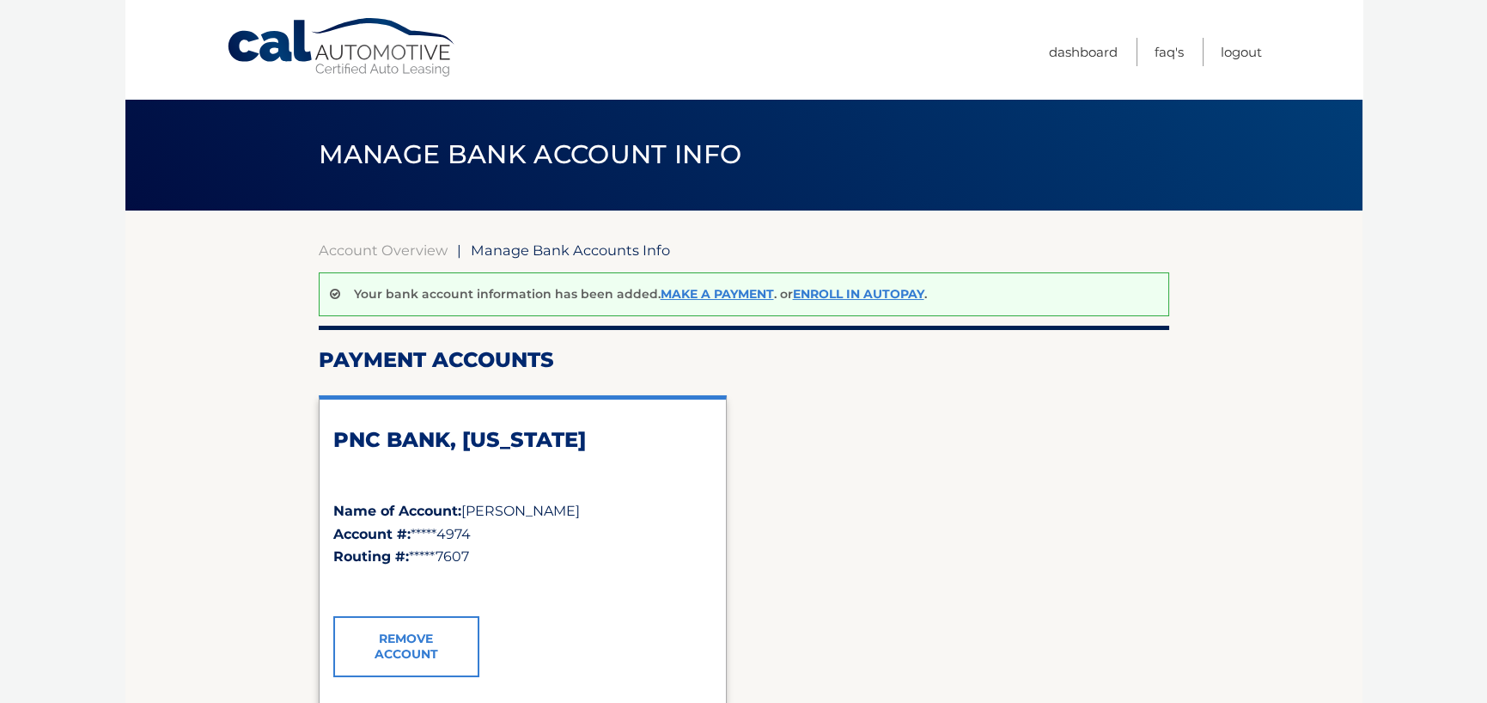
click at [353, 35] on link "Cal Automotive" at bounding box center [342, 47] width 232 height 61
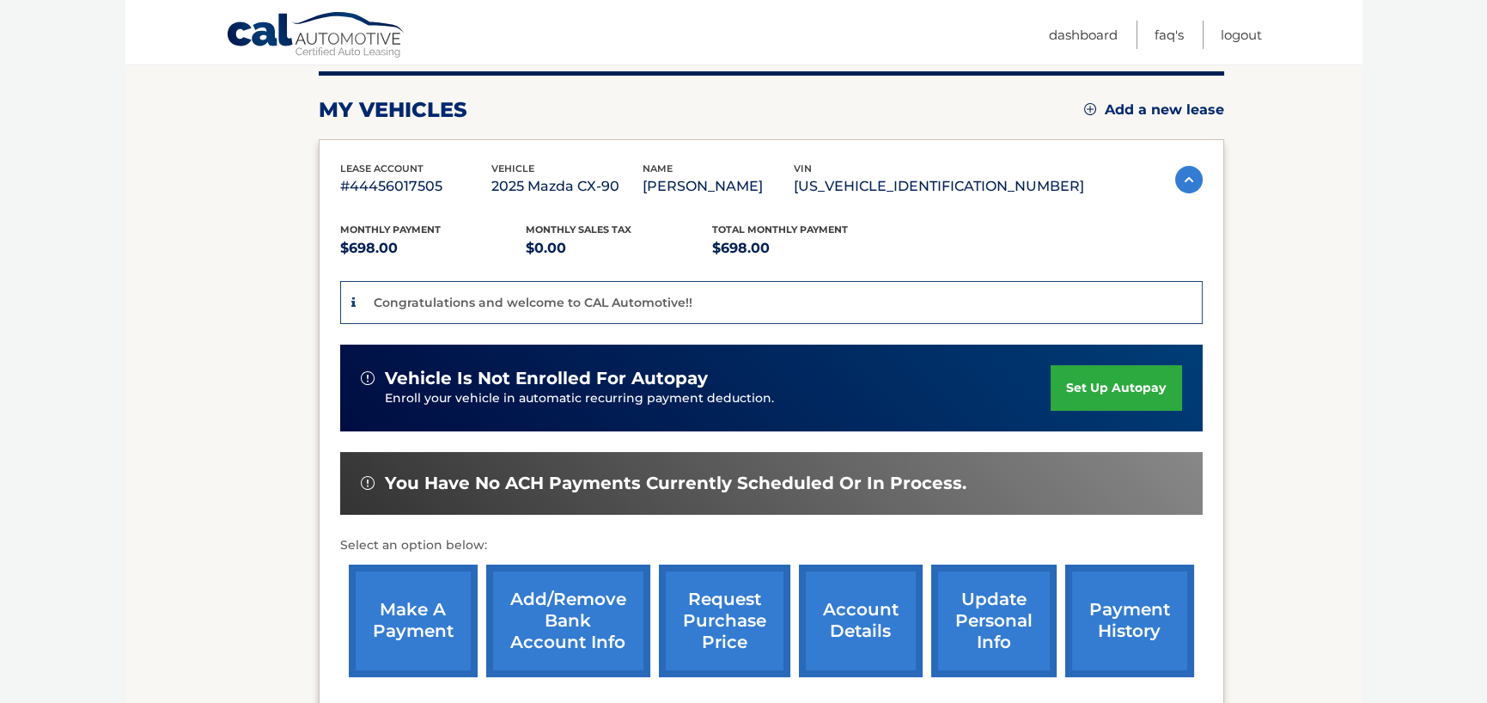
scroll to position [258, 0]
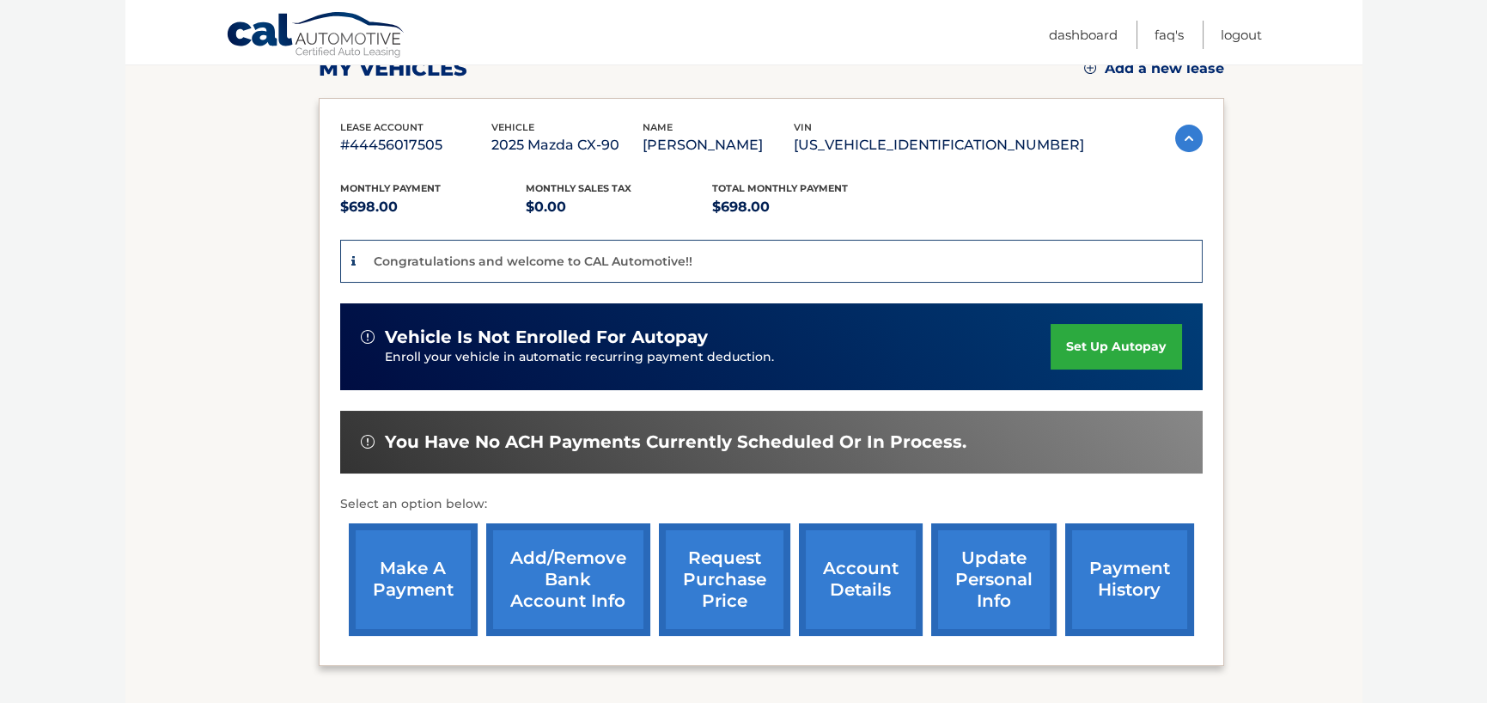
click at [1094, 343] on link "set up autopay" at bounding box center [1116, 347] width 131 height 46
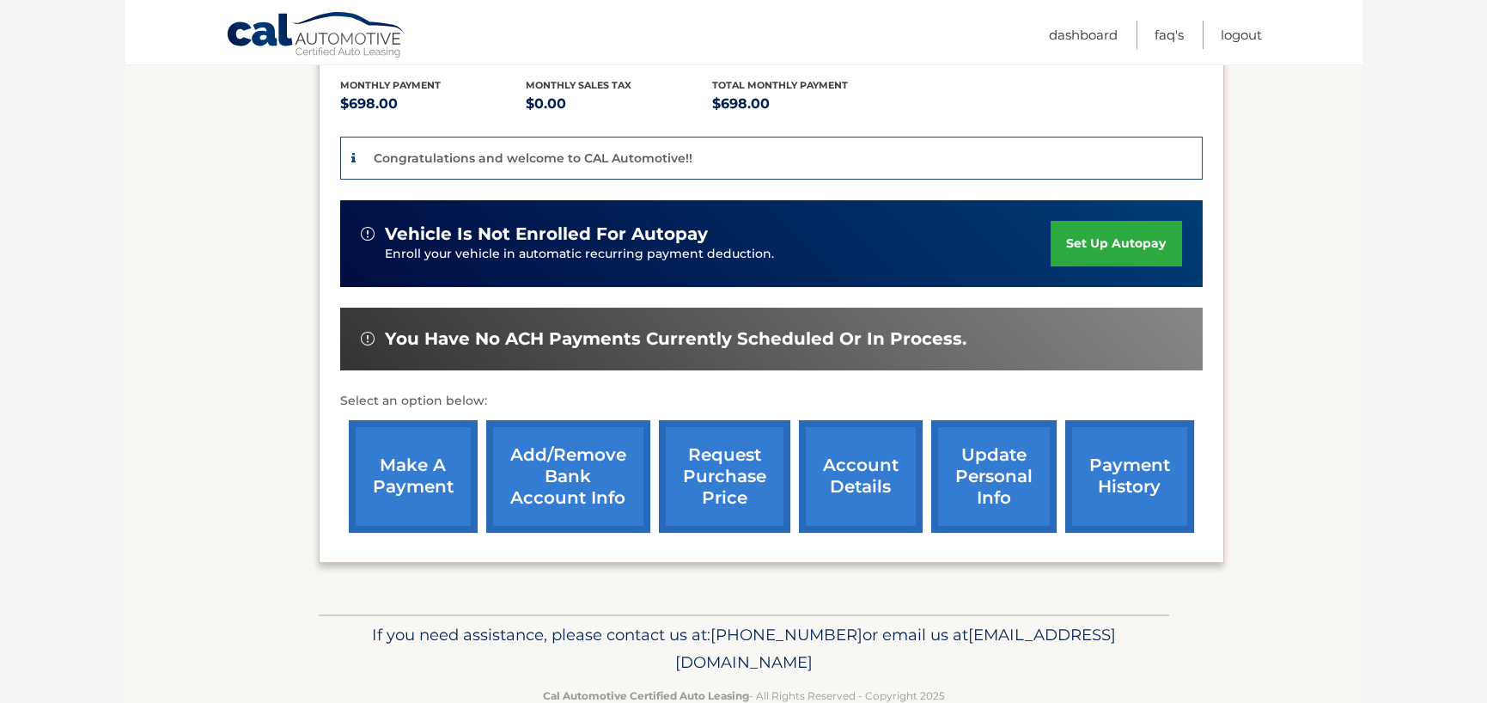
scroll to position [400, 0]
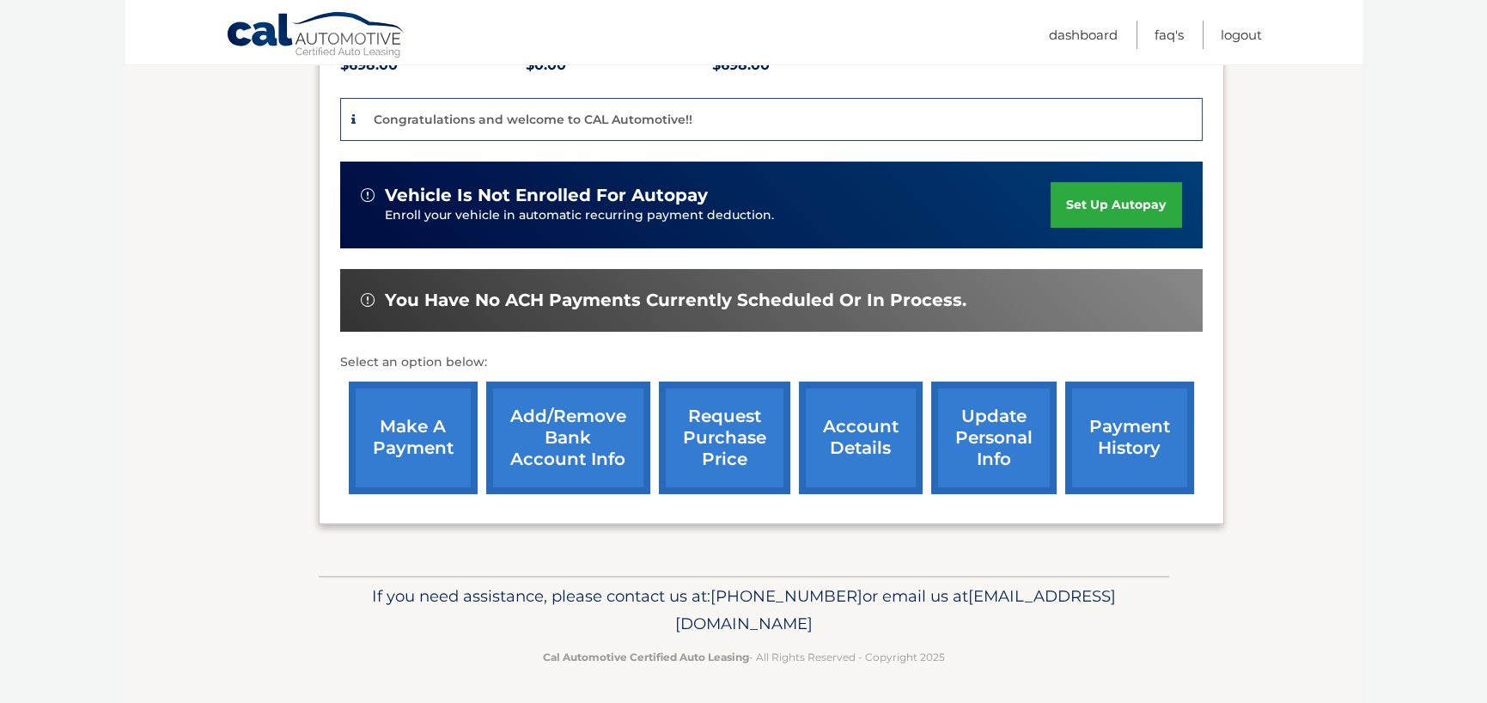
drag, startPoint x: 907, startPoint y: 622, endPoint x: 571, endPoint y: 633, distance: 336.2
click at [571, 633] on p "If you need assistance, please contact us at: [PHONE_NUMBER] or email us at [EM…" at bounding box center [744, 610] width 828 height 55
click at [874, 626] on span "[EMAIL_ADDRESS][DOMAIN_NAME]" at bounding box center [895, 609] width 441 height 47
click at [882, 418] on link "account details" at bounding box center [861, 438] width 124 height 113
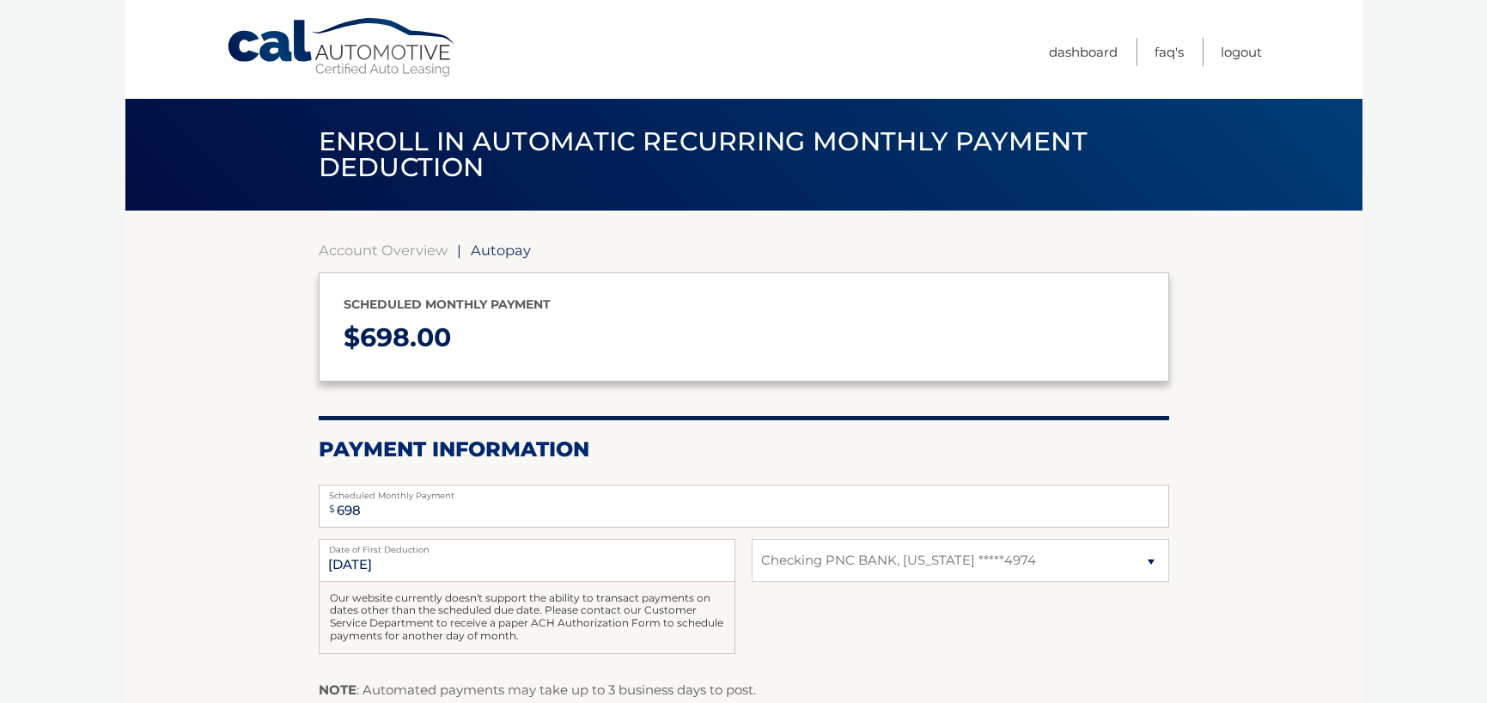
select select "NjE1YTFlODctNzg5NC00MjQ2LWE1MDAtODA3ODVlY2Q0OTI1"
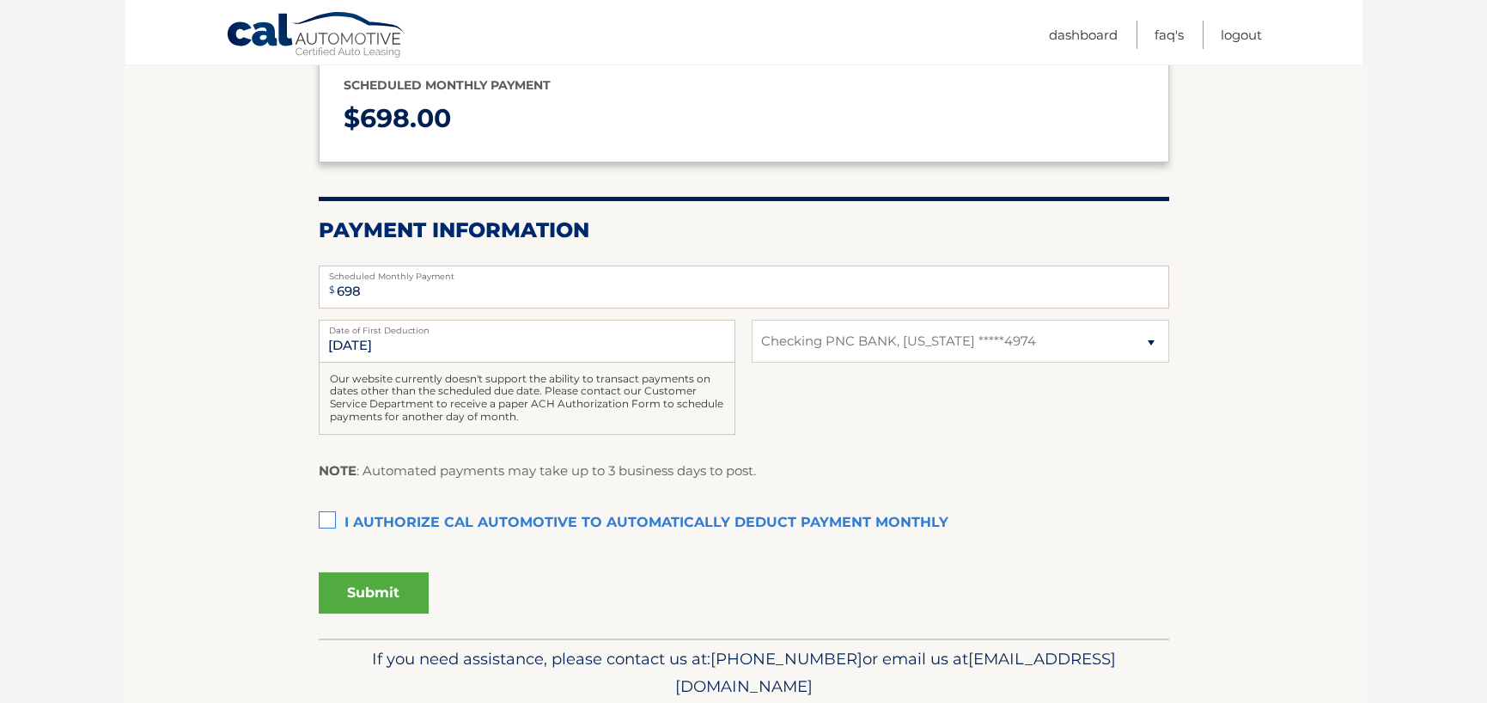
scroll to position [258, 0]
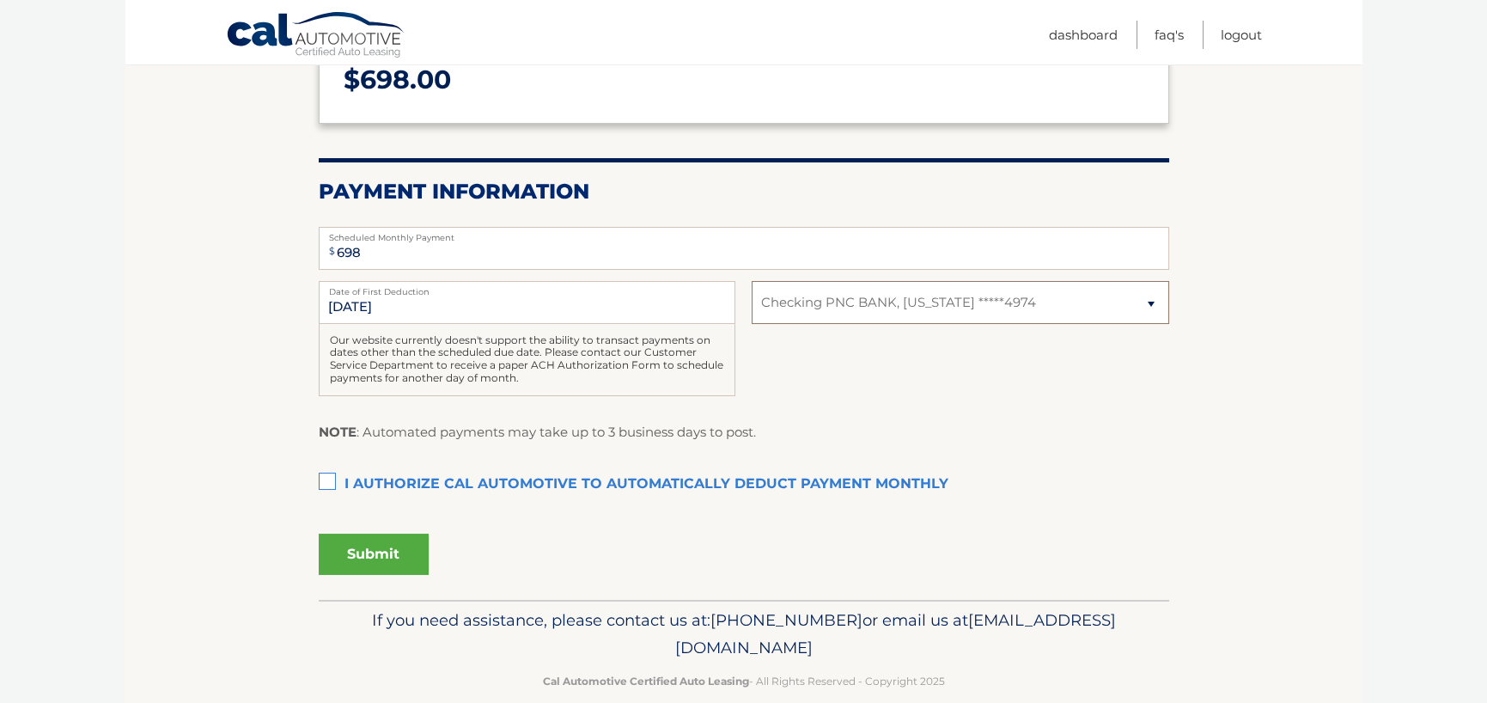
click at [876, 308] on select "Select Bank Account Checking PNC BANK, [US_STATE] *****4974" at bounding box center [960, 302] width 417 height 43
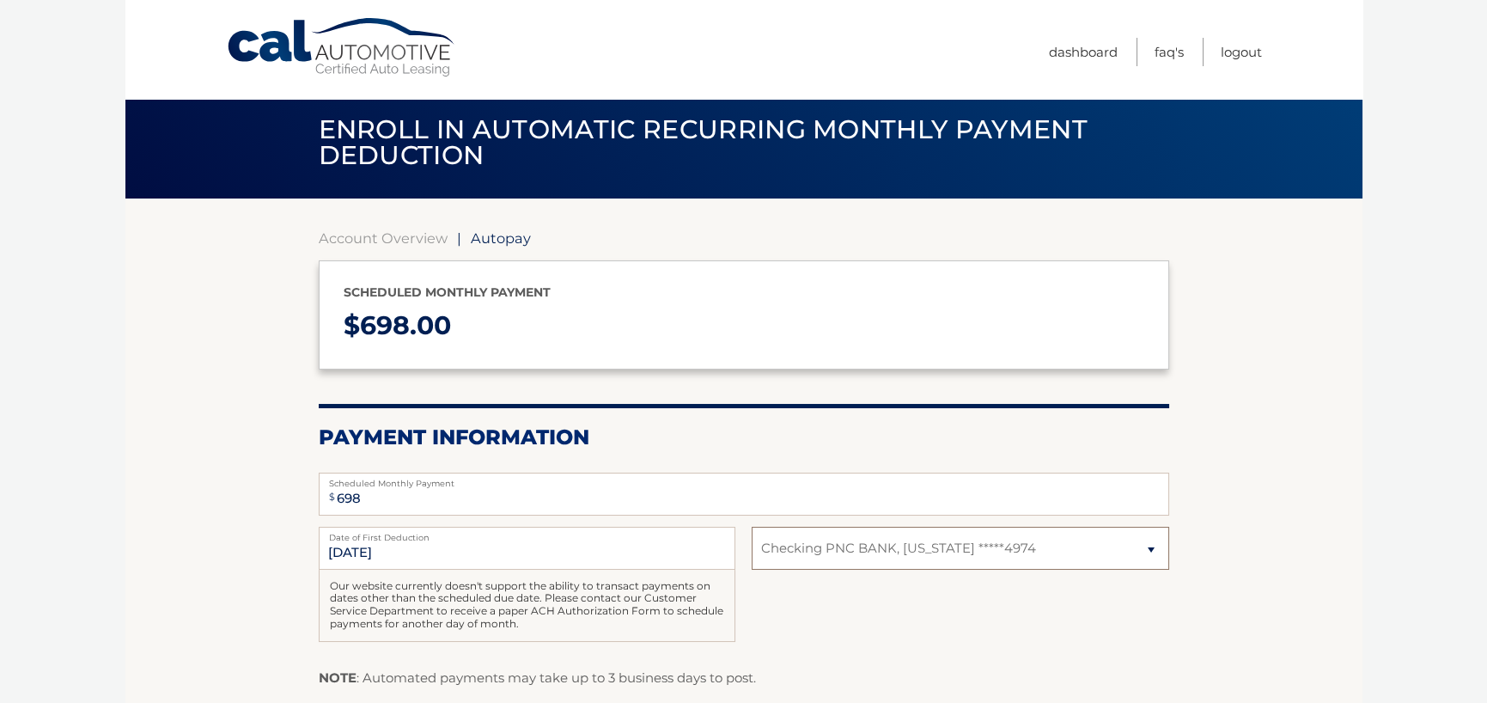
scroll to position [0, 0]
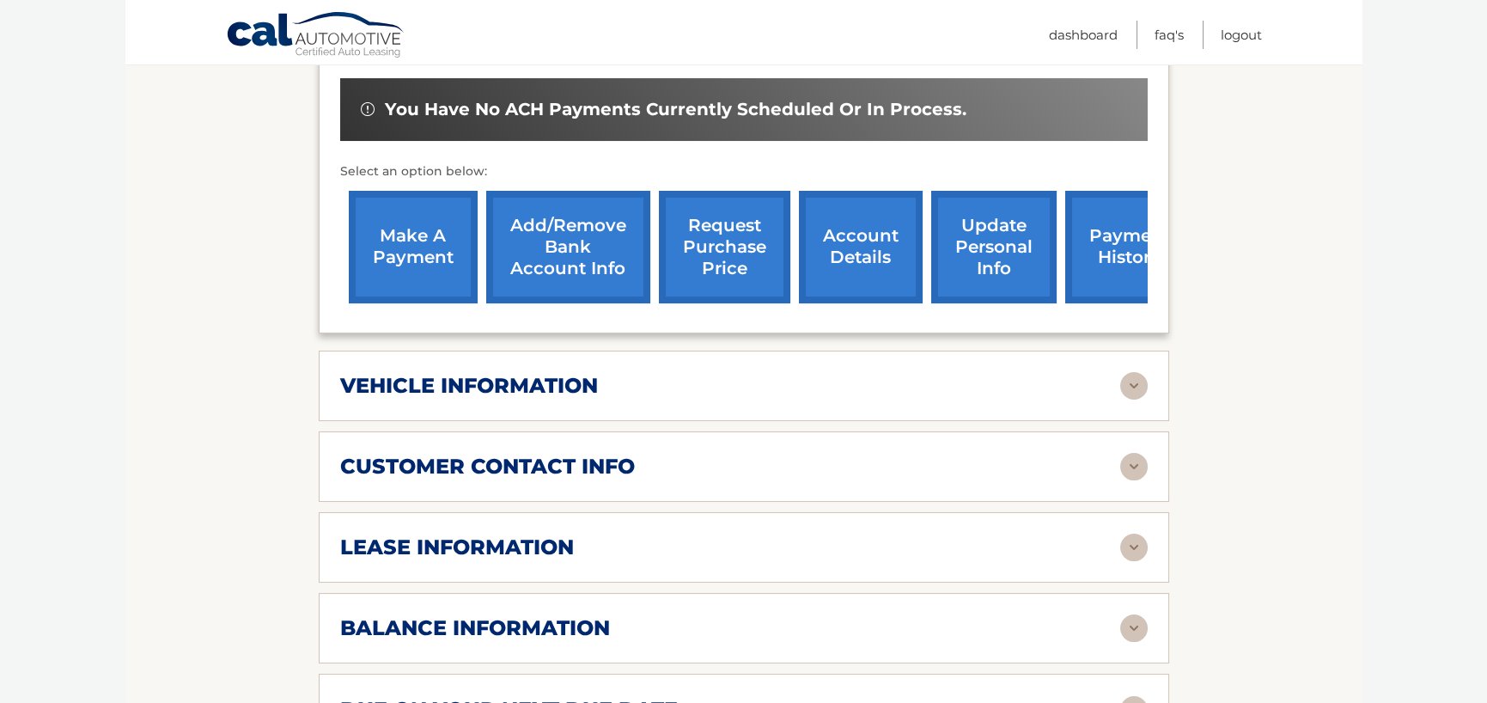
scroll to position [602, 0]
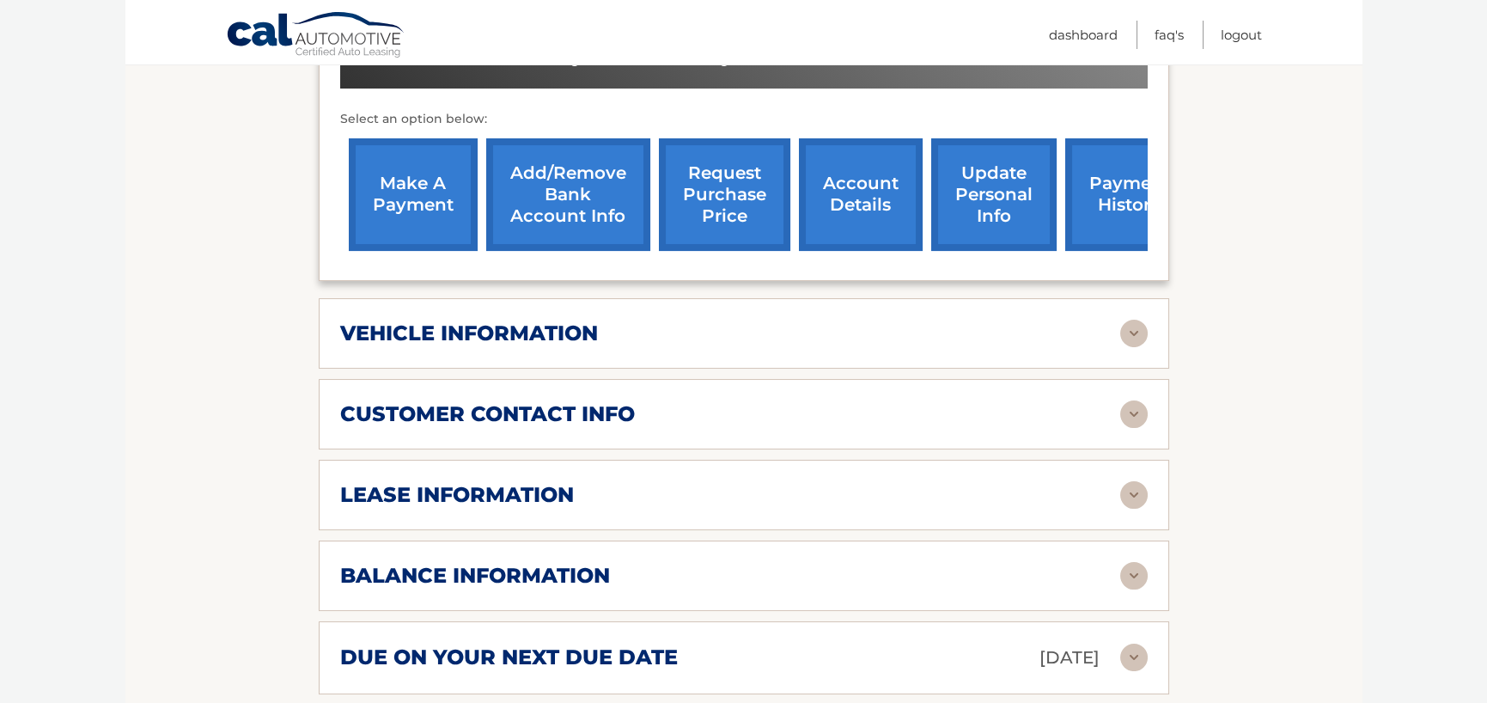
click at [461, 306] on div "vehicle information vehicle Year [DATE] vehicle make Mazda vehicle model CX-90 …" at bounding box center [744, 333] width 851 height 70
click at [461, 340] on h2 "vehicle information" at bounding box center [469, 334] width 258 height 26
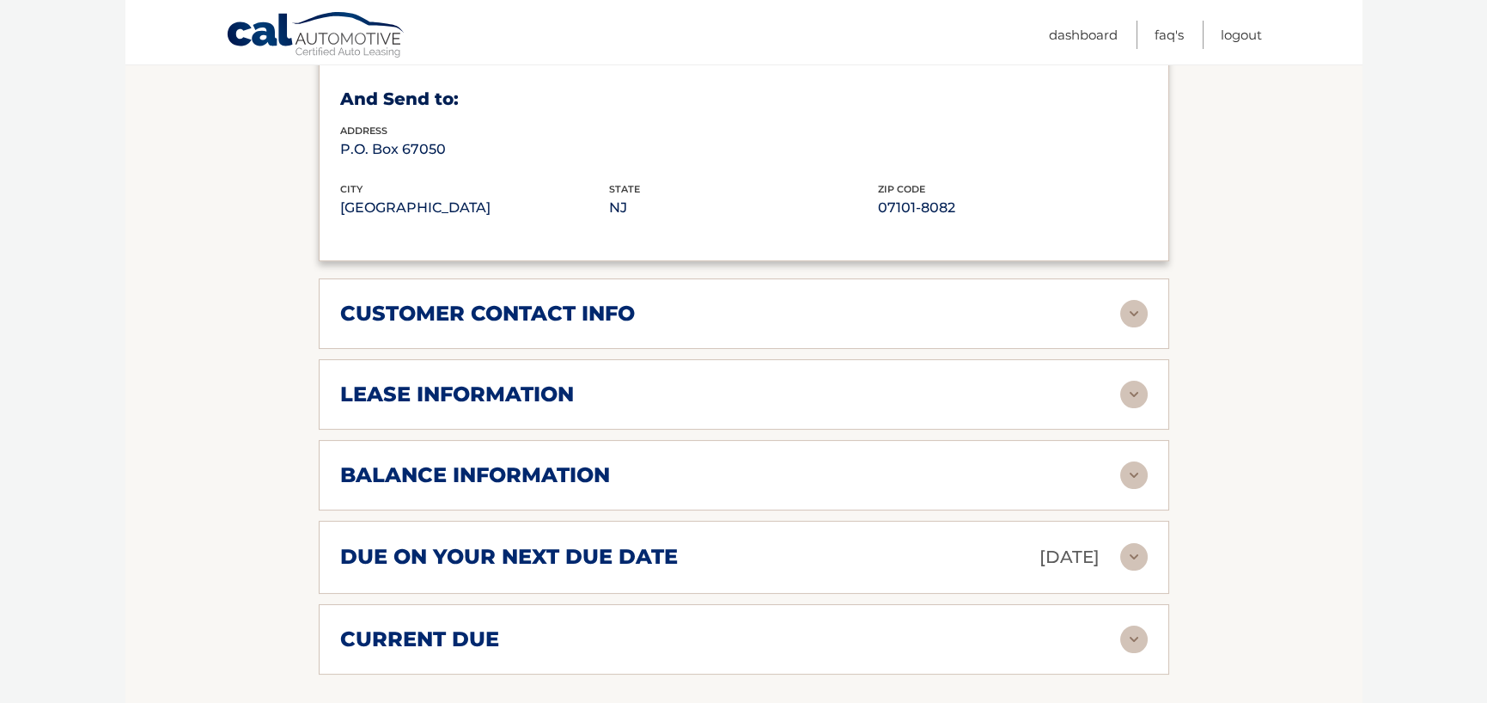
scroll to position [1117, 0]
click at [437, 316] on h2 "customer contact info" at bounding box center [487, 313] width 295 height 26
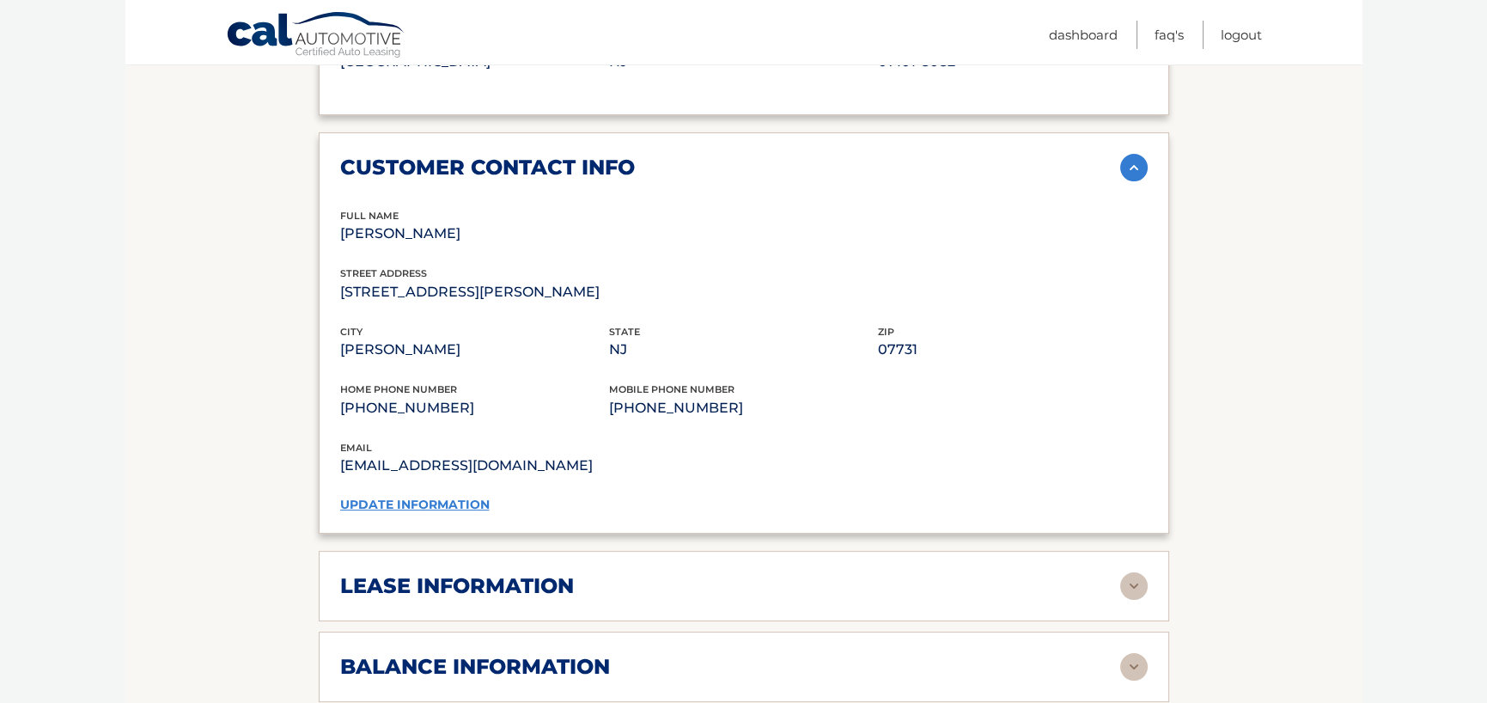
scroll to position [1289, 0]
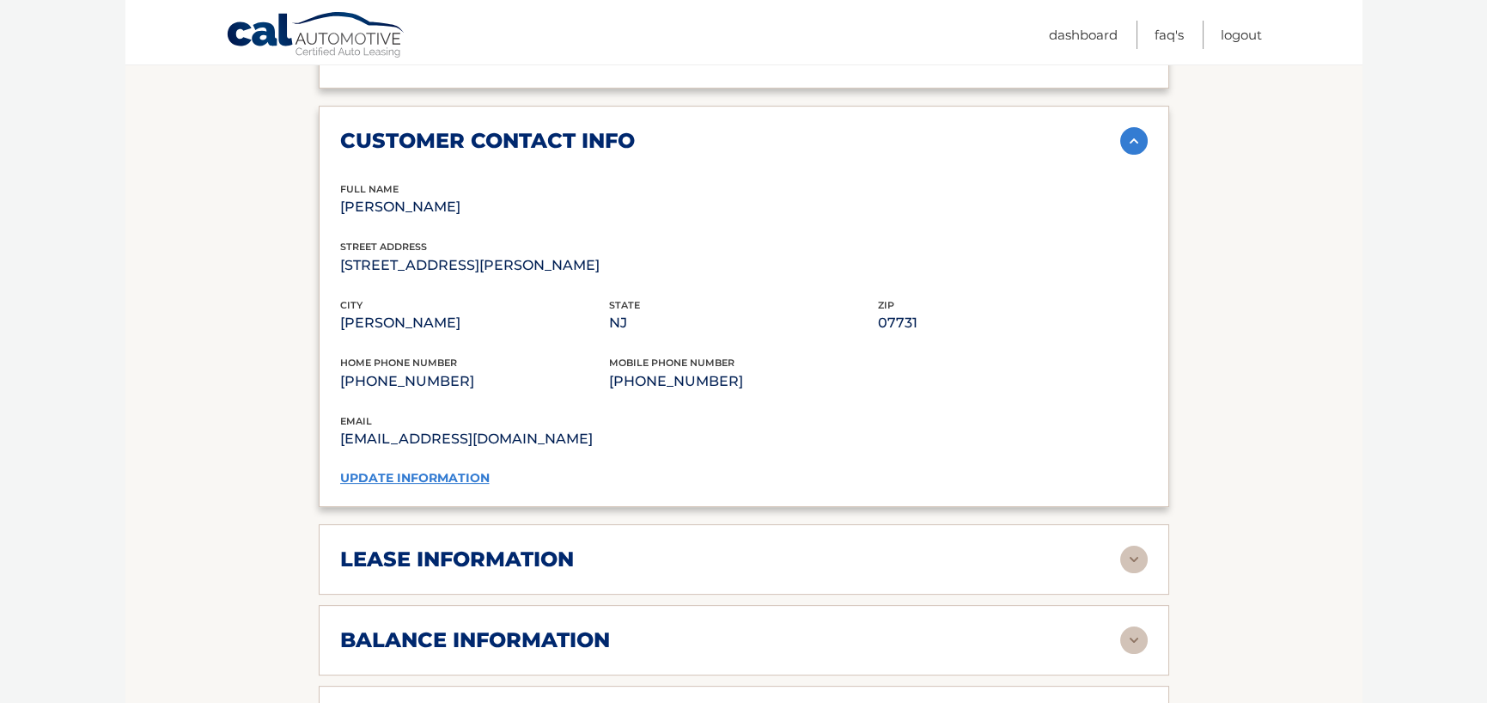
click at [449, 547] on h2 "lease information" at bounding box center [457, 560] width 234 height 26
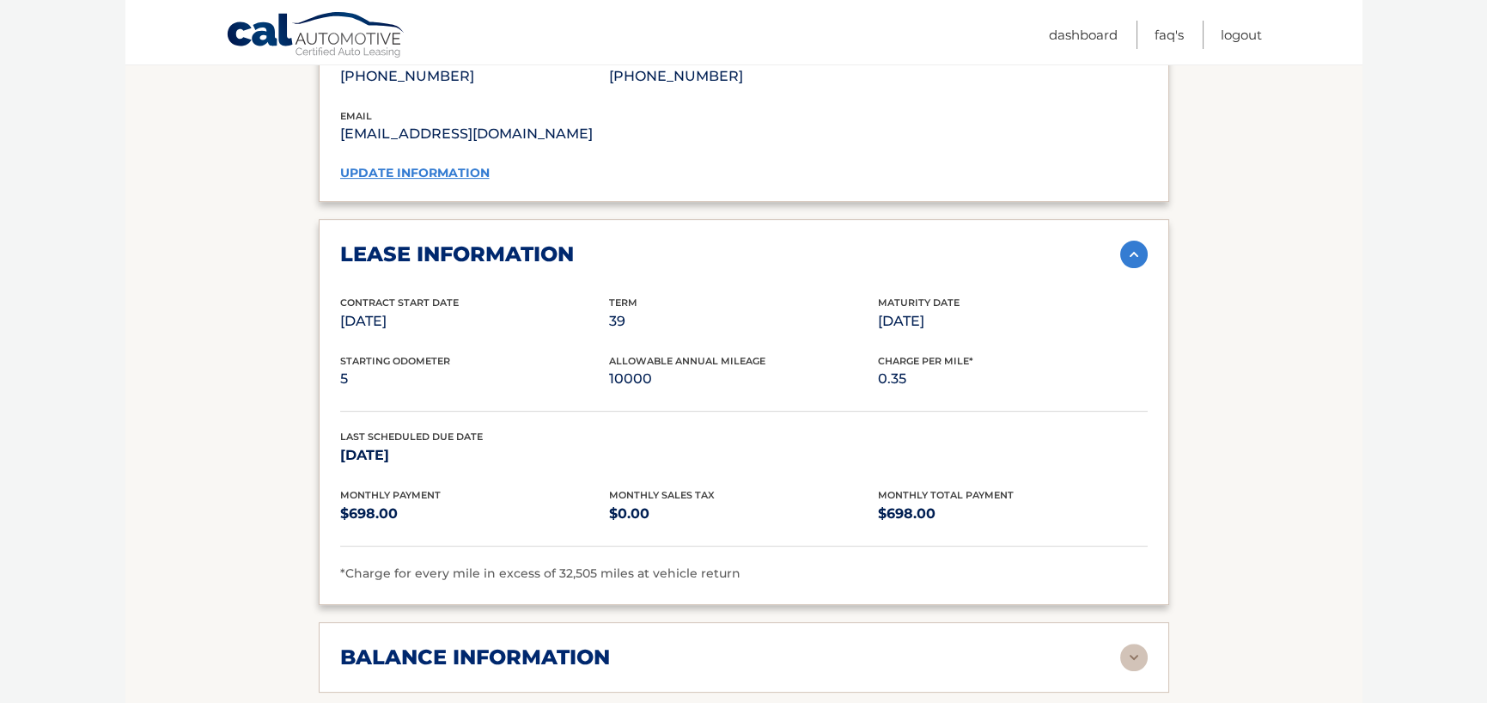
scroll to position [1633, 0]
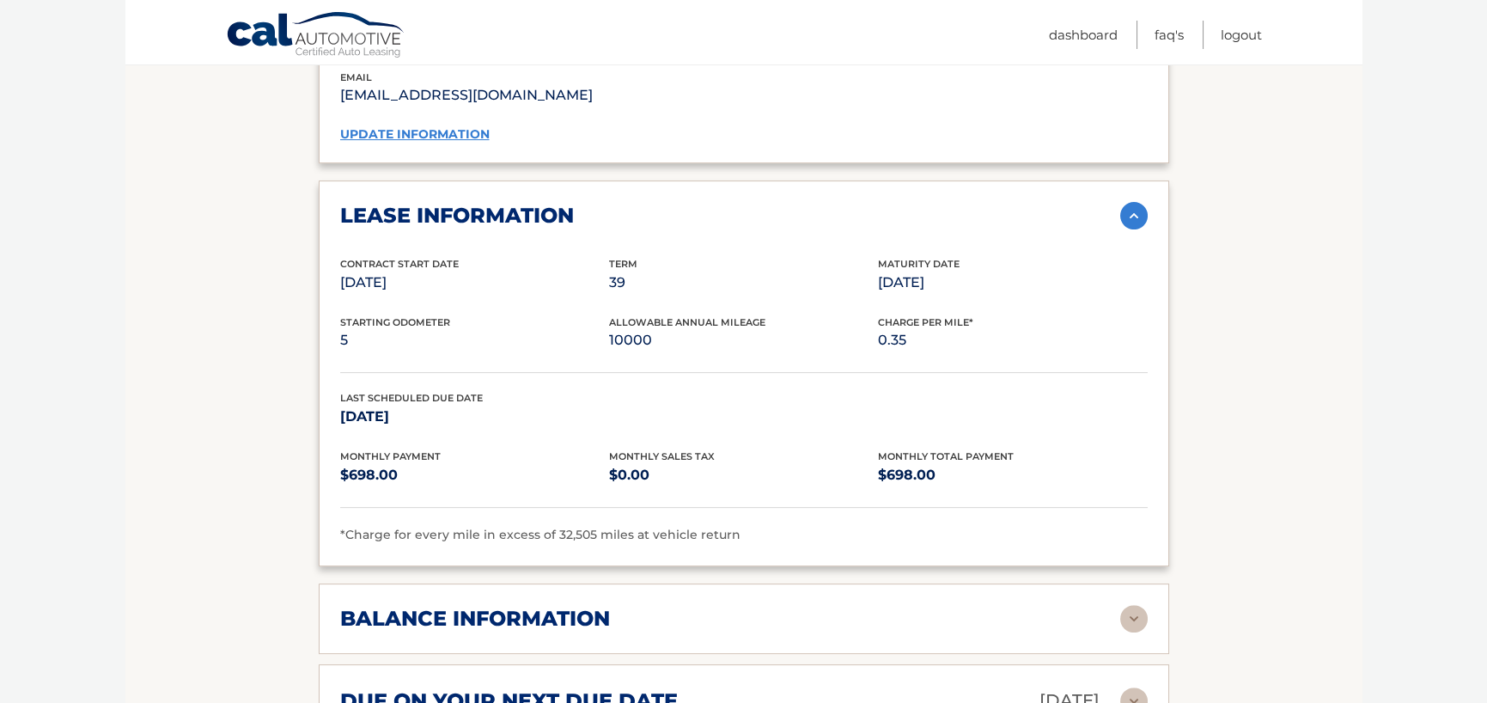
click at [455, 594] on div "balance information Payments Received 1 Payments Remaining 38 Next Payment will…" at bounding box center [744, 618] width 851 height 70
click at [577, 606] on h2 "balance information" at bounding box center [475, 619] width 270 height 26
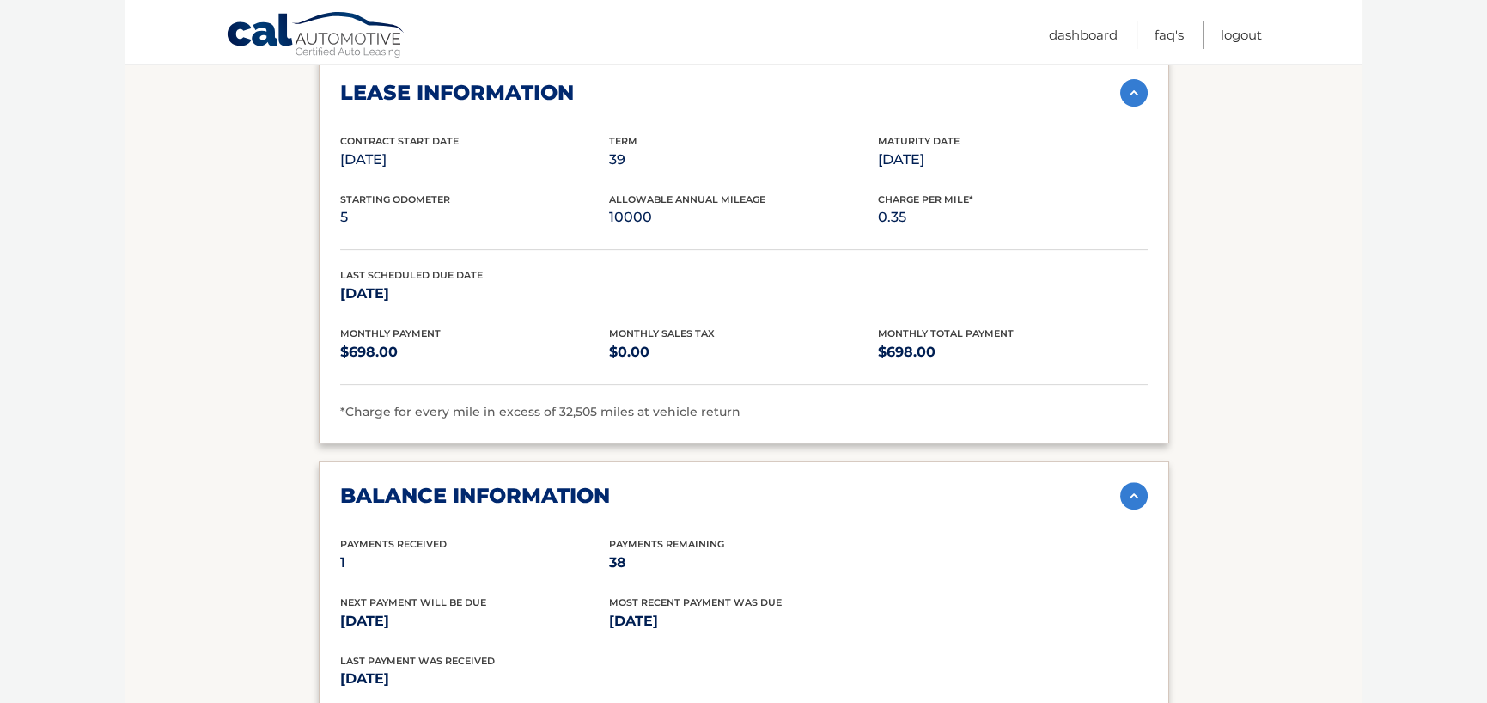
scroll to position [1719, 0]
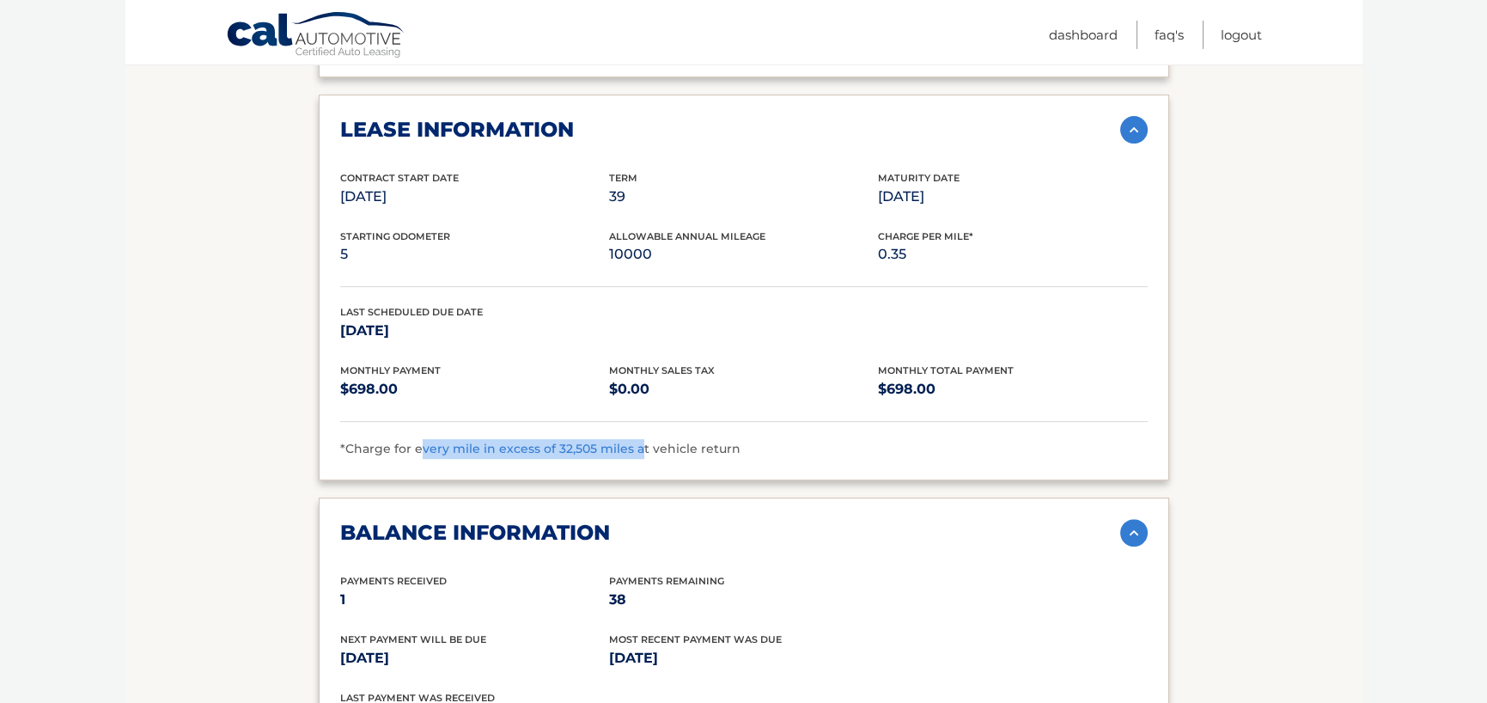
drag, startPoint x: 424, startPoint y: 436, endPoint x: 533, endPoint y: 449, distance: 109.9
click at [636, 441] on span "*Charge for every mile in excess of 32,505 miles at vehicle return" at bounding box center [540, 448] width 400 height 15
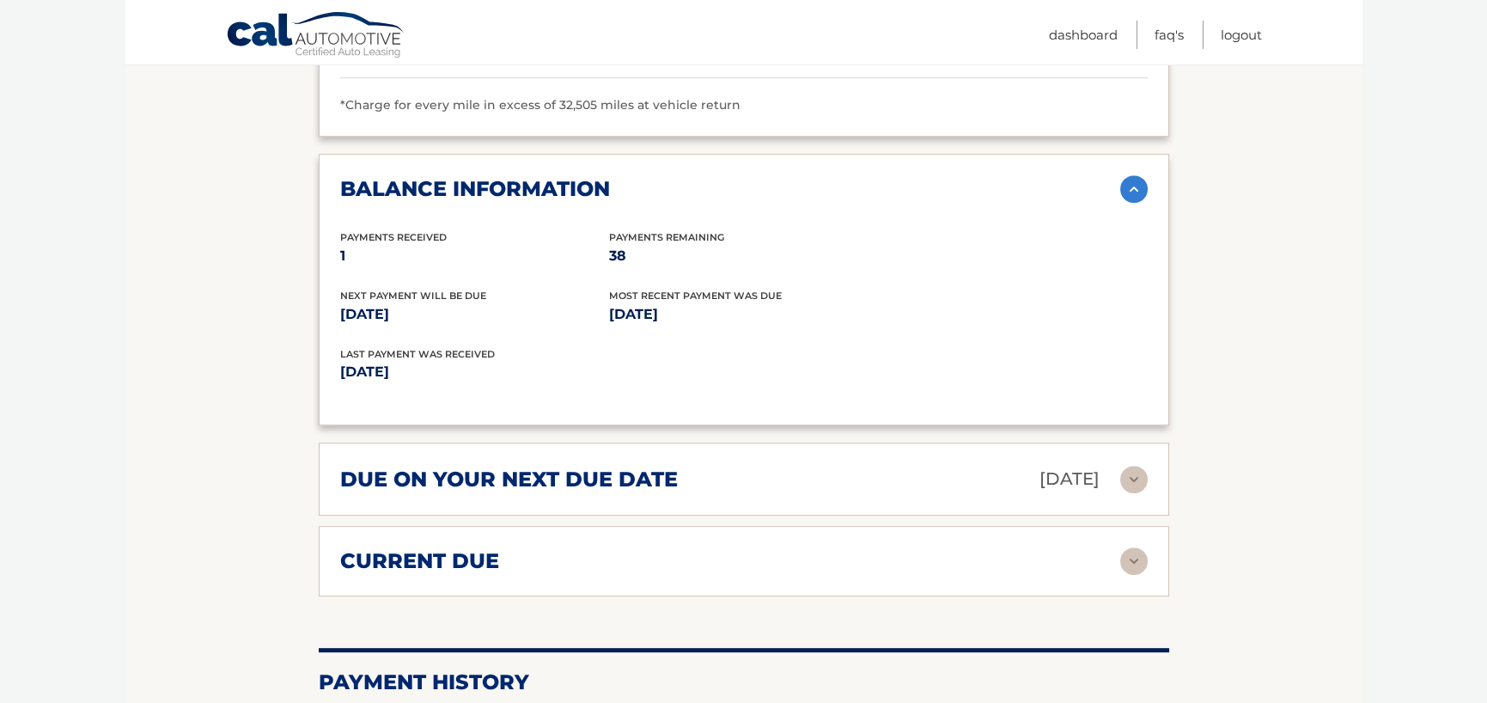
scroll to position [2148, 0]
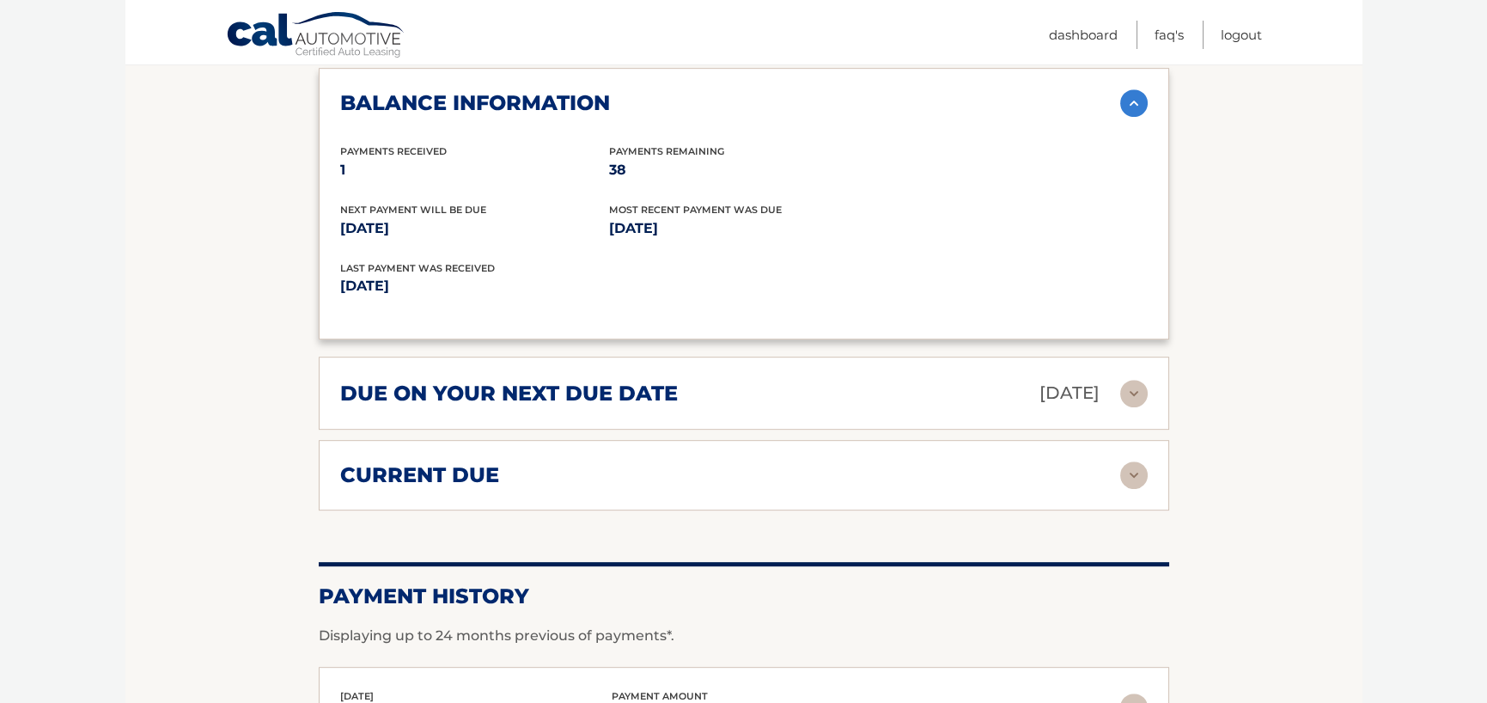
click at [489, 381] on h2 "due on your next due date" at bounding box center [509, 394] width 338 height 26
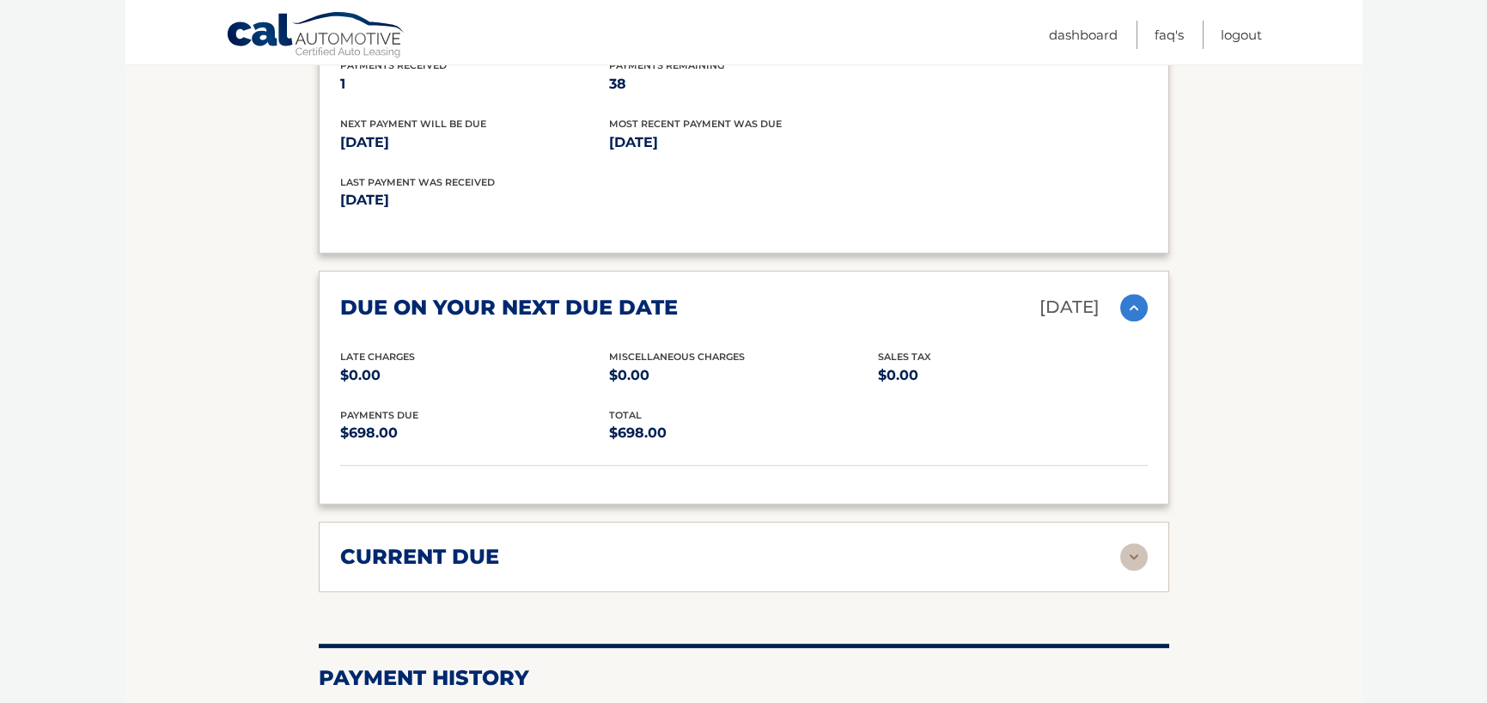
click at [458, 551] on h2 "current due" at bounding box center [419, 557] width 159 height 26
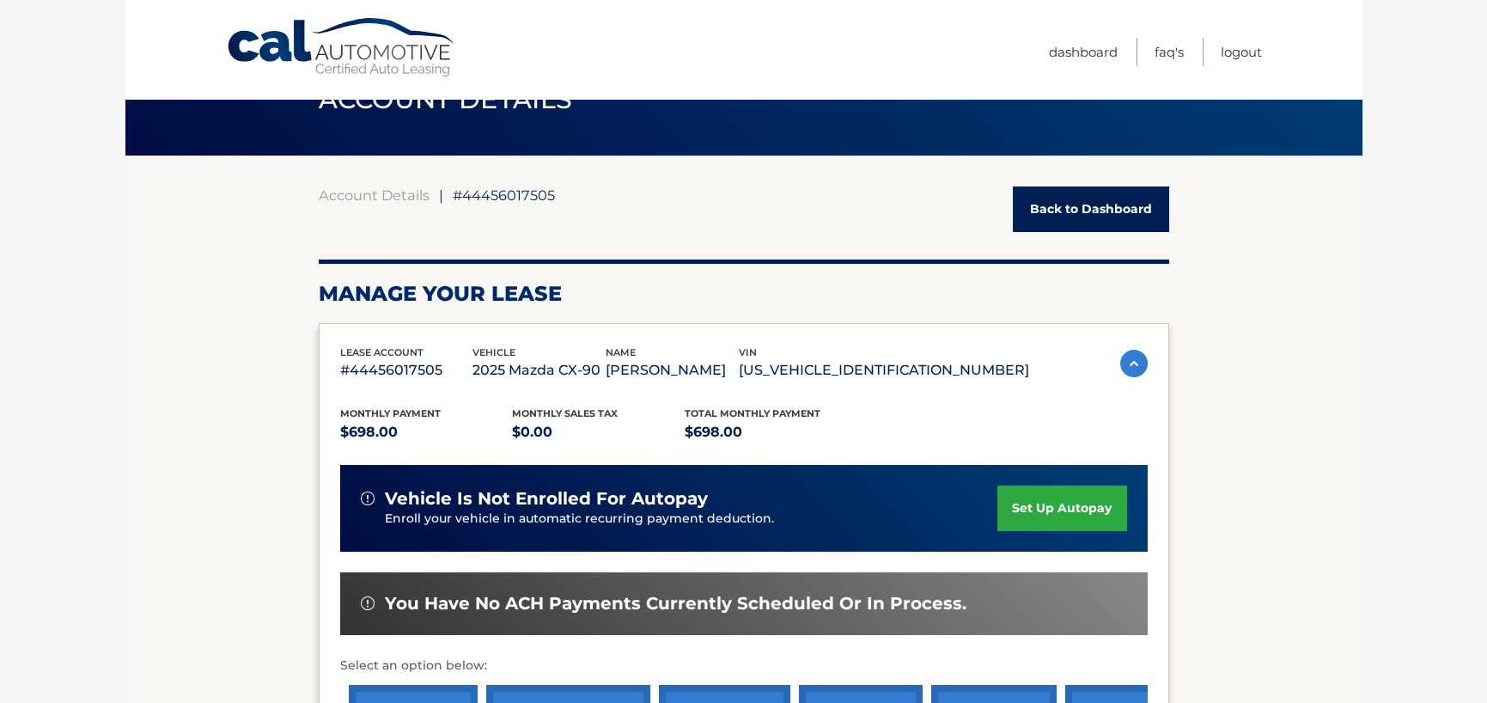
scroll to position [0, 0]
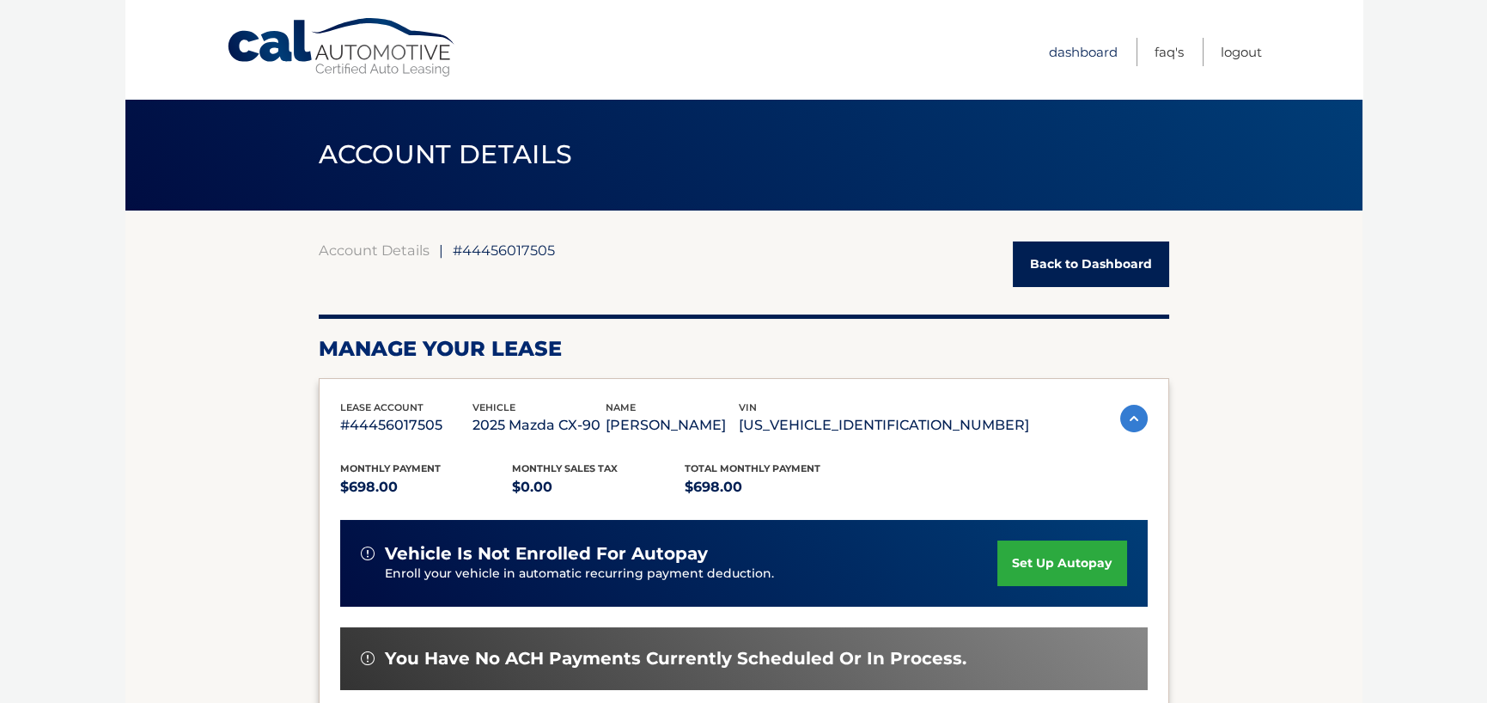
click at [1068, 51] on link "Dashboard" at bounding box center [1083, 52] width 69 height 28
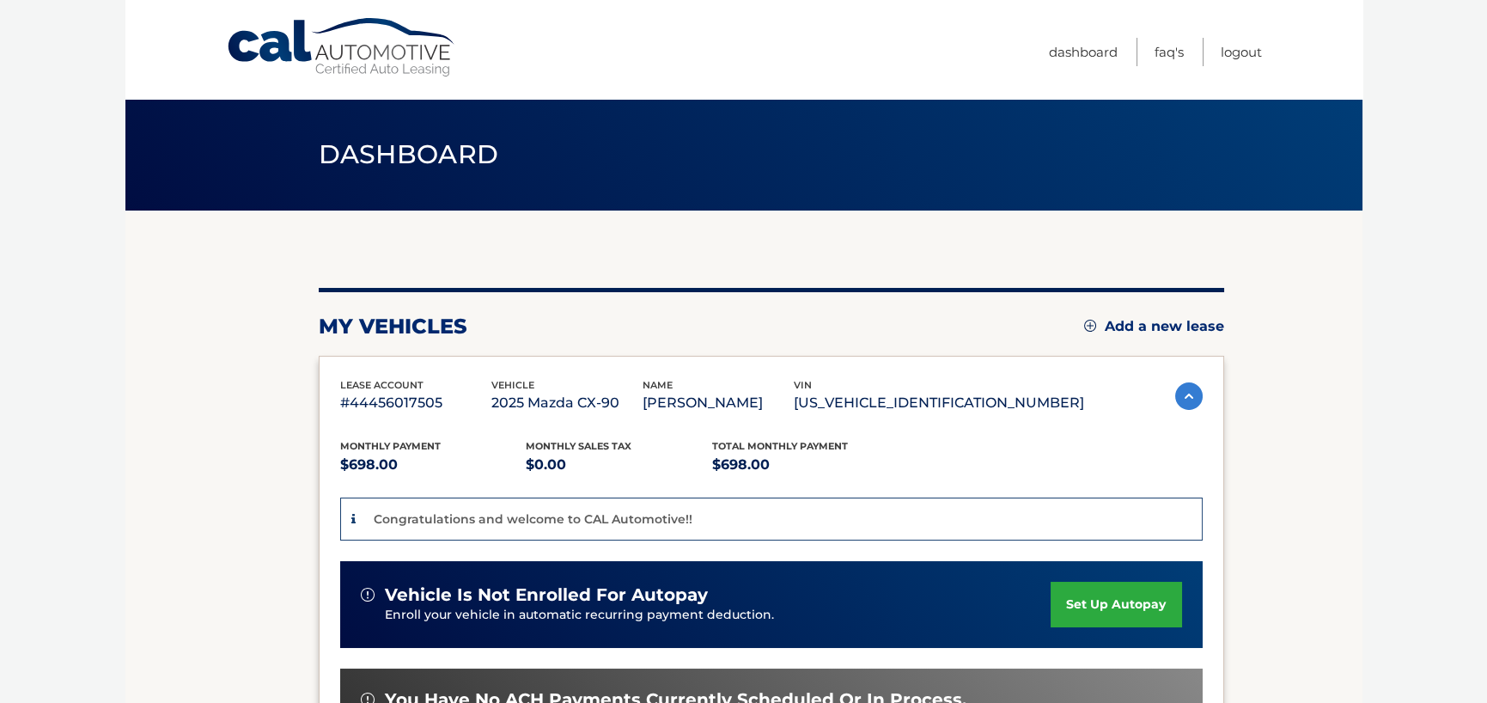
click at [1331, 347] on section "my vehicles Add a new lease lease account #44456017505 vehicle 2025 Mazda CX-90…" at bounding box center [743, 593] width 1237 height 765
click at [1170, 50] on link "FAQ's" at bounding box center [1169, 52] width 29 height 28
